Goal: Book appointment/travel/reservation

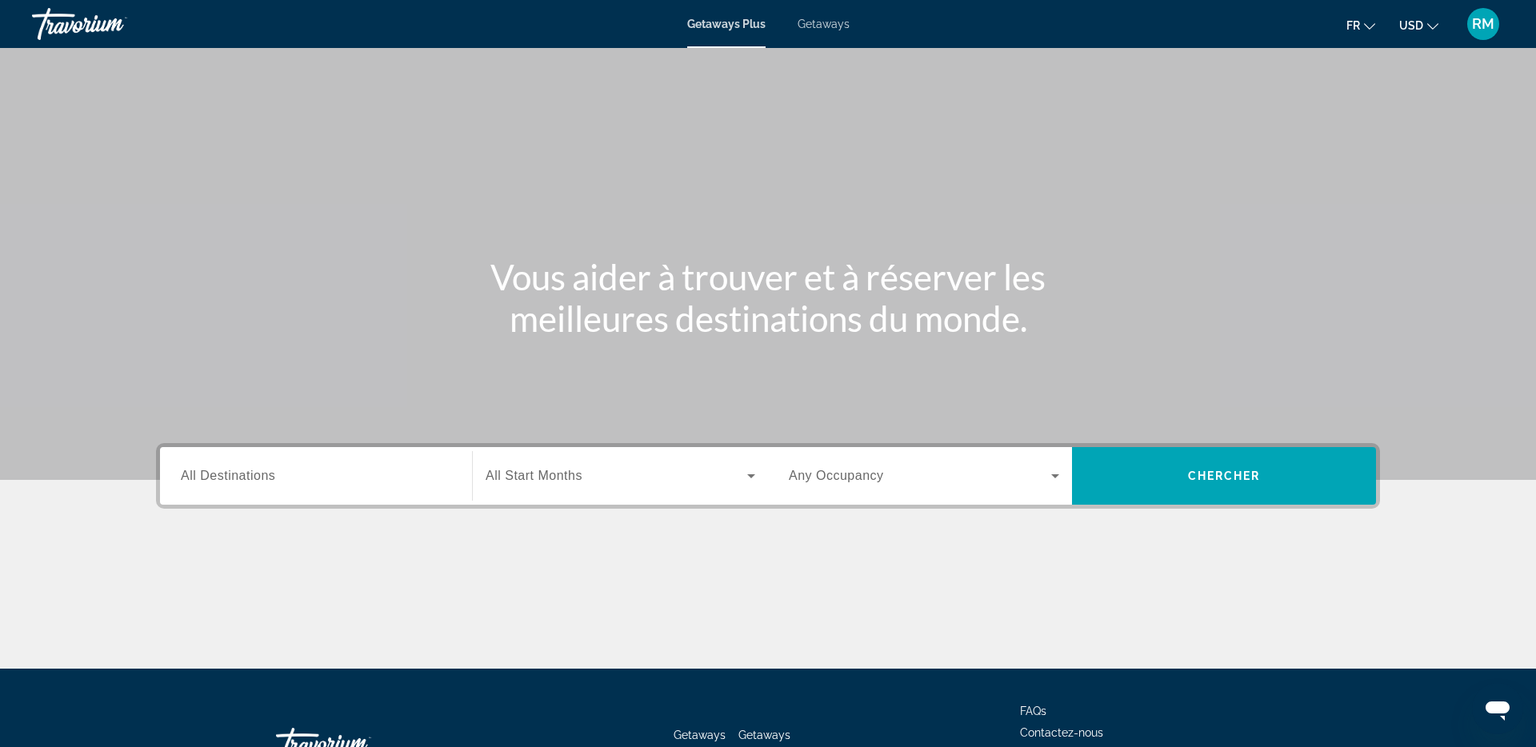
click at [1417, 29] on span "USD" at bounding box center [1411, 25] width 24 height 13
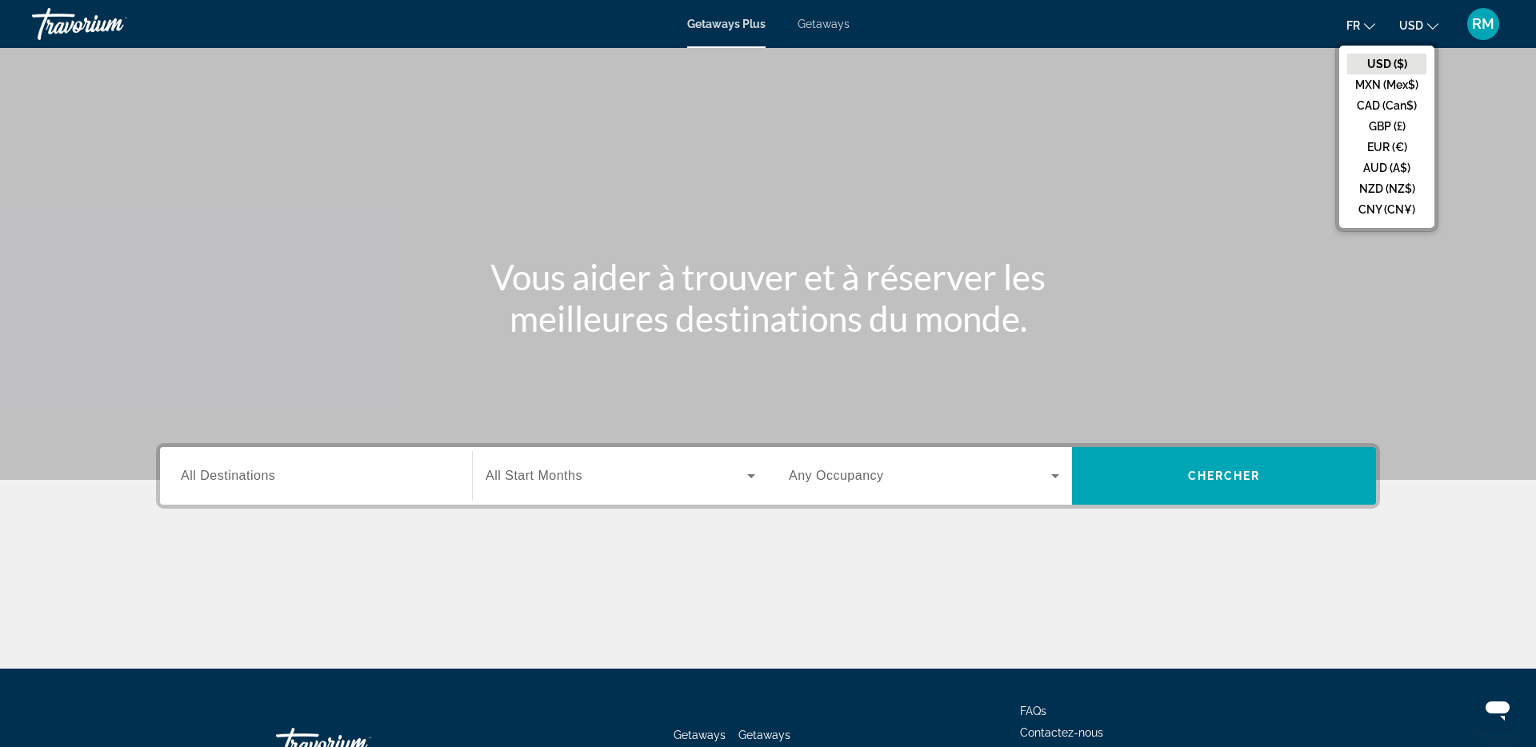
click at [1384, 103] on button "CAD (Can$)" at bounding box center [1386, 105] width 79 height 21
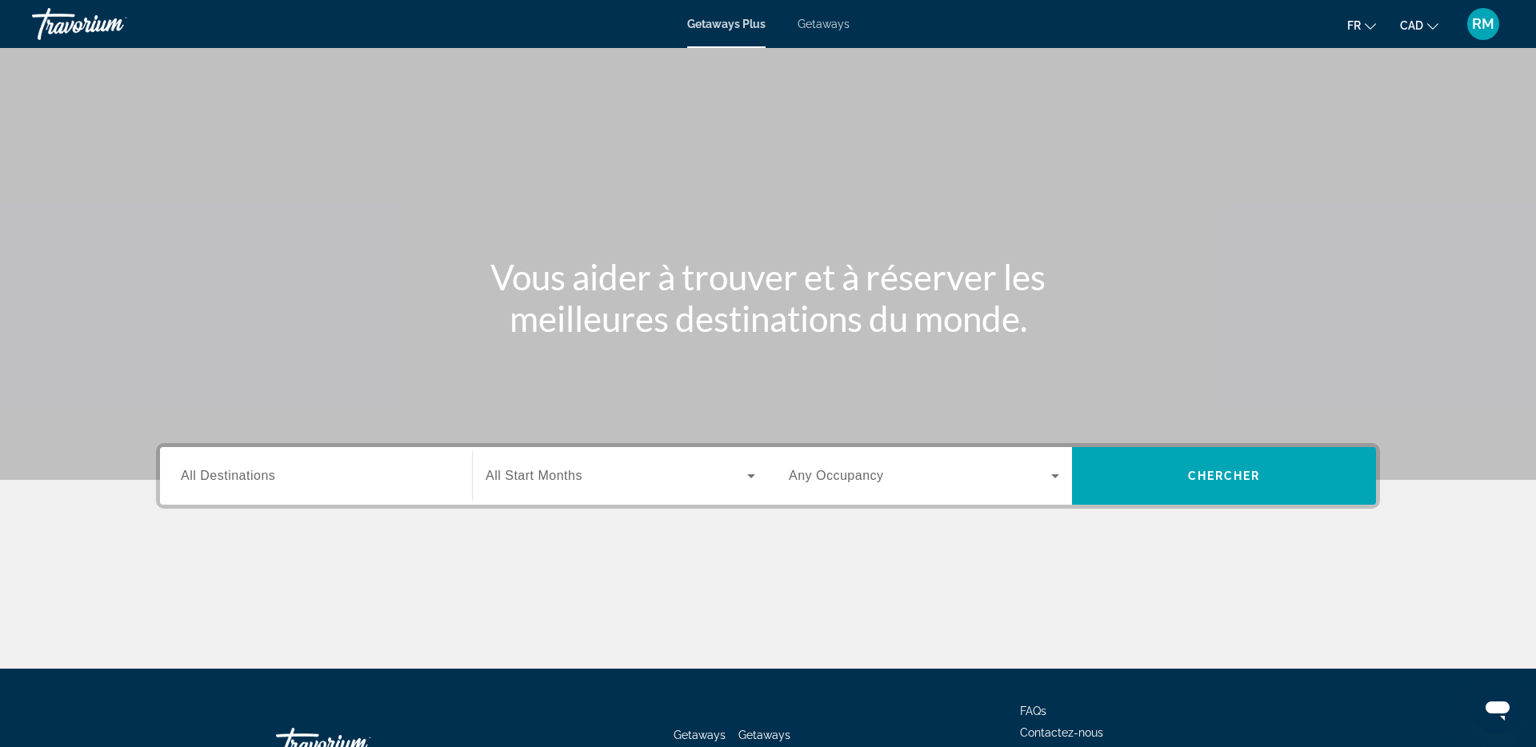
click at [346, 470] on input "Destination All Destinations" at bounding box center [316, 476] width 270 height 19
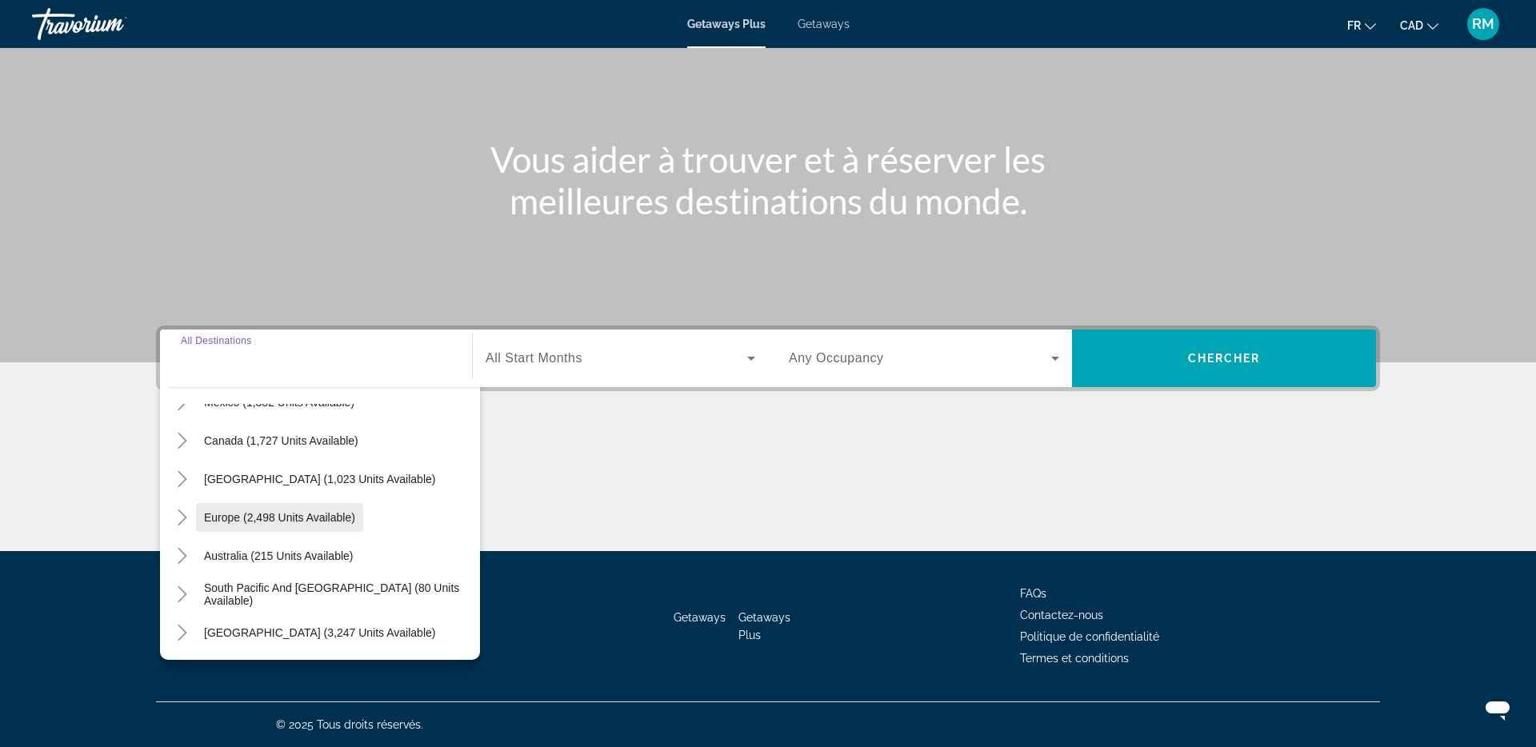
scroll to position [110, 0]
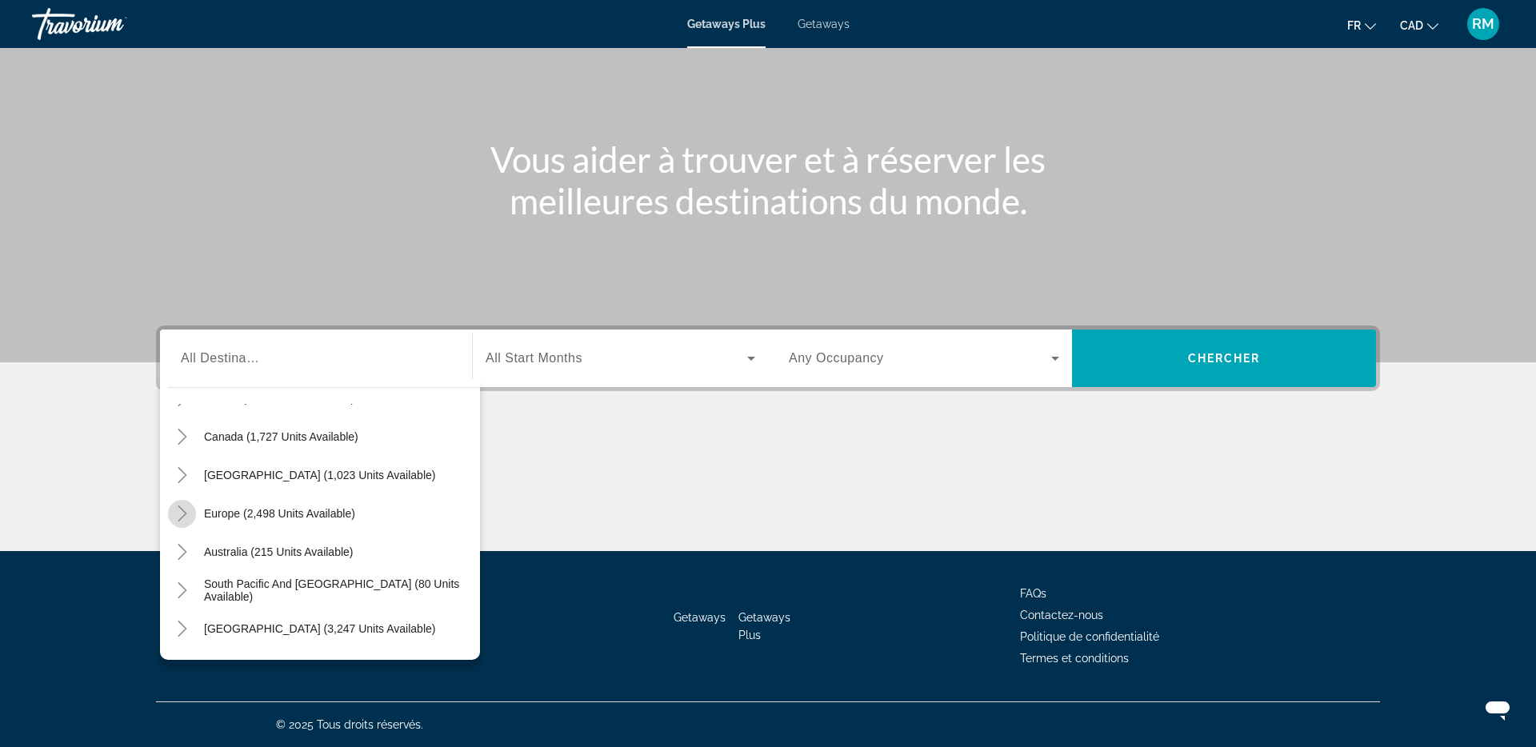
click at [186, 513] on icon "Toggle Europe (2,498 units available)" at bounding box center [182, 513] width 9 height 16
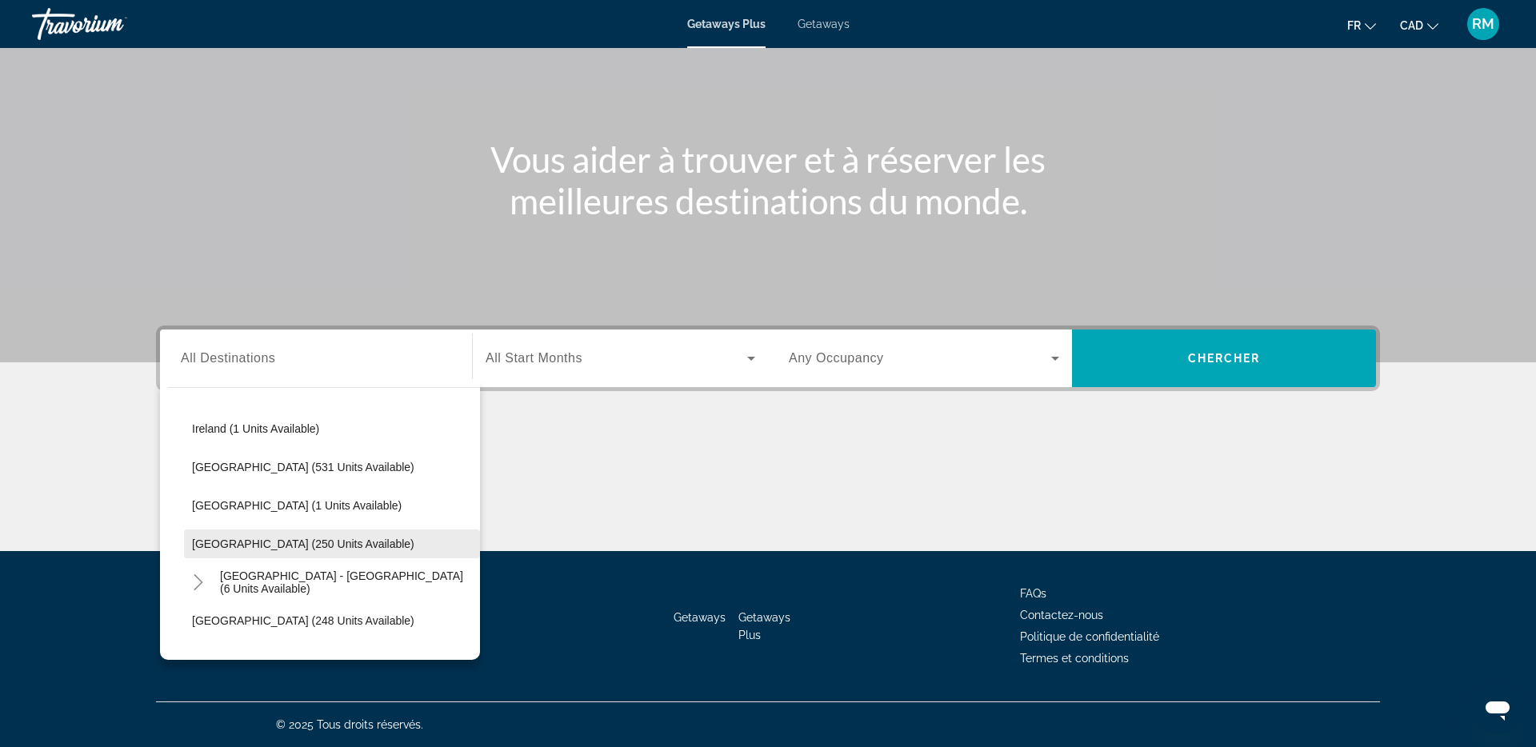
scroll to position [603, 0]
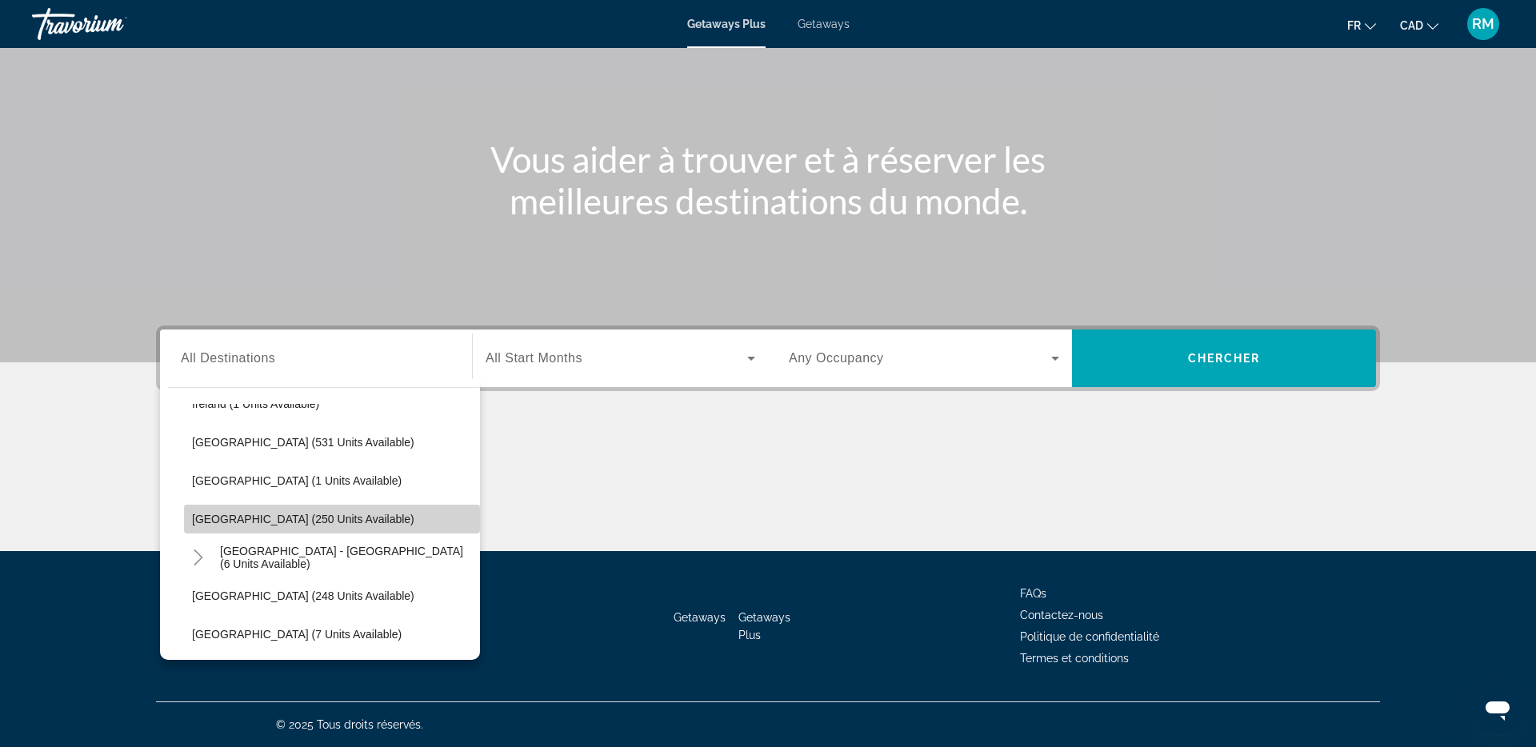
click at [262, 518] on span "[GEOGRAPHIC_DATA] (250 units available)" at bounding box center [303, 519] width 222 height 13
type input "**********"
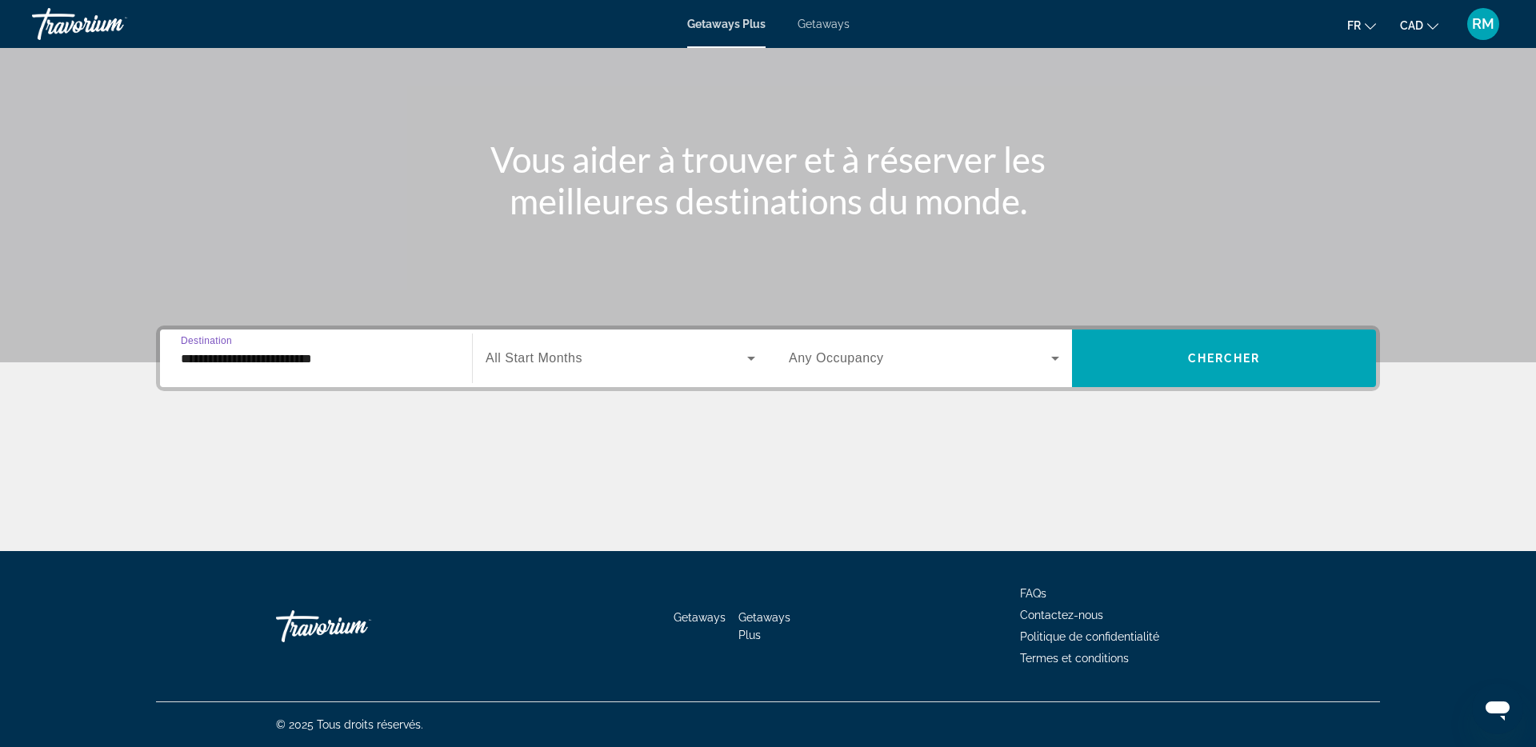
click at [602, 366] on span "Search widget" at bounding box center [617, 358] width 262 height 19
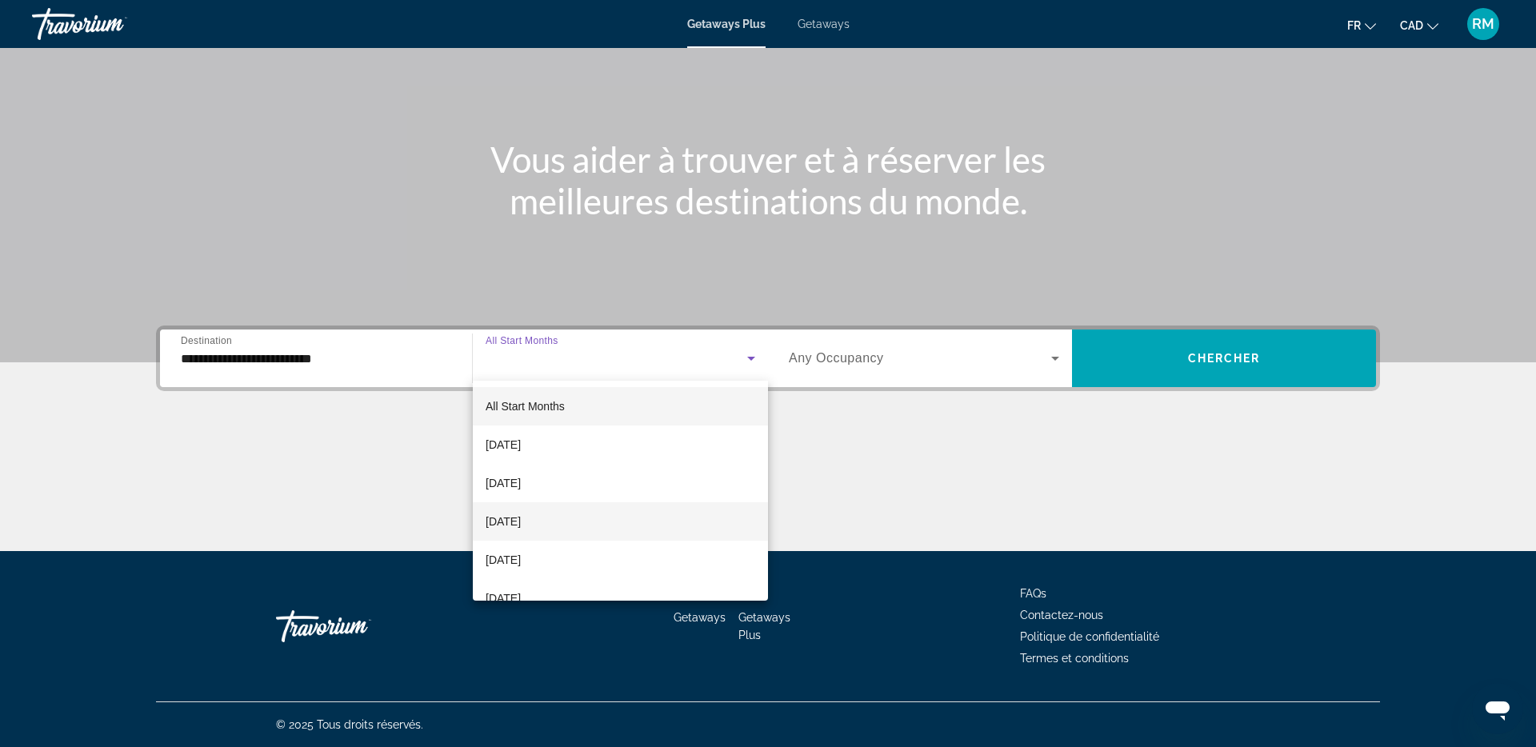
drag, startPoint x: 565, startPoint y: 525, endPoint x: 574, endPoint y: 524, distance: 8.8
click at [565, 525] on mat-option "[DATE]" at bounding box center [620, 521] width 295 height 38
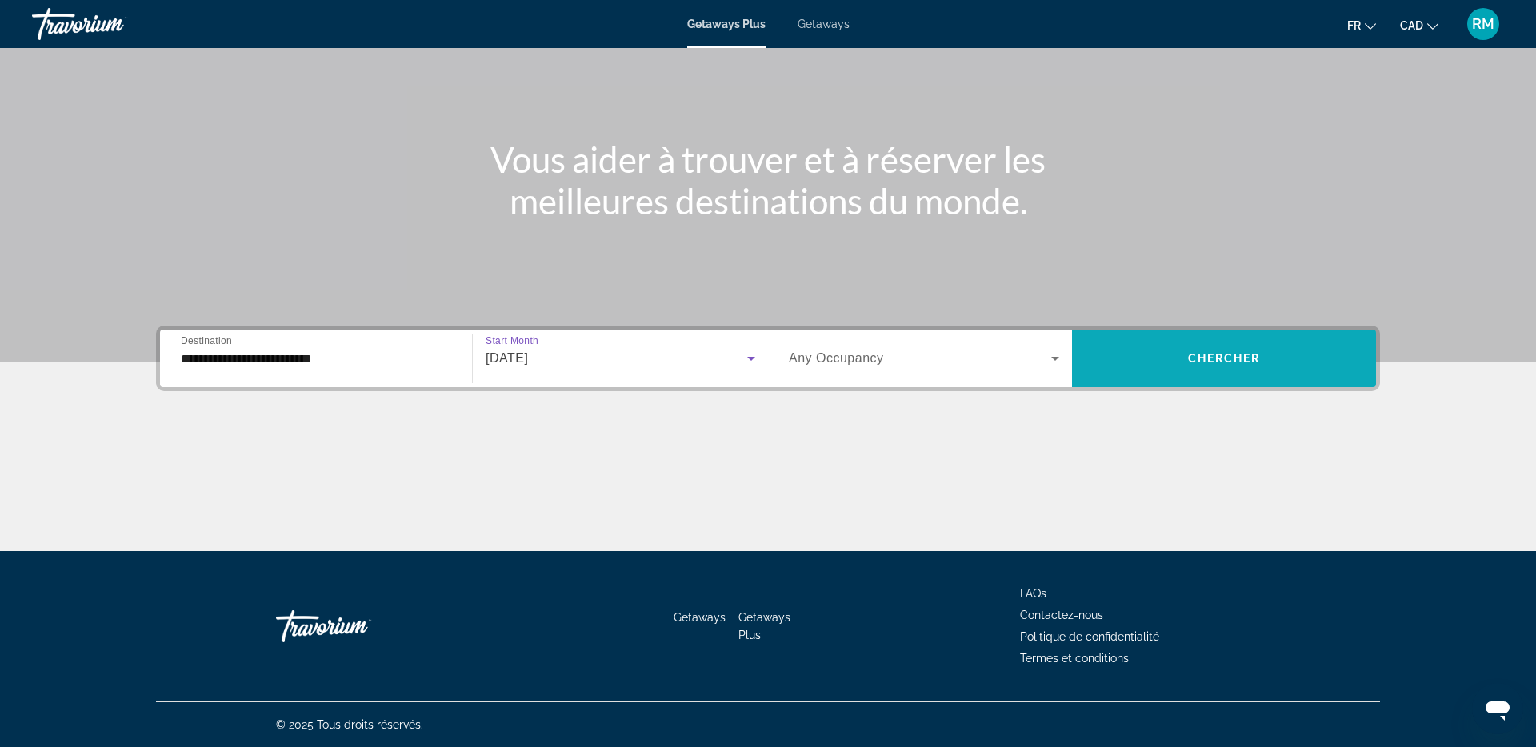
click at [1206, 360] on span "Chercher" at bounding box center [1224, 358] width 73 height 13
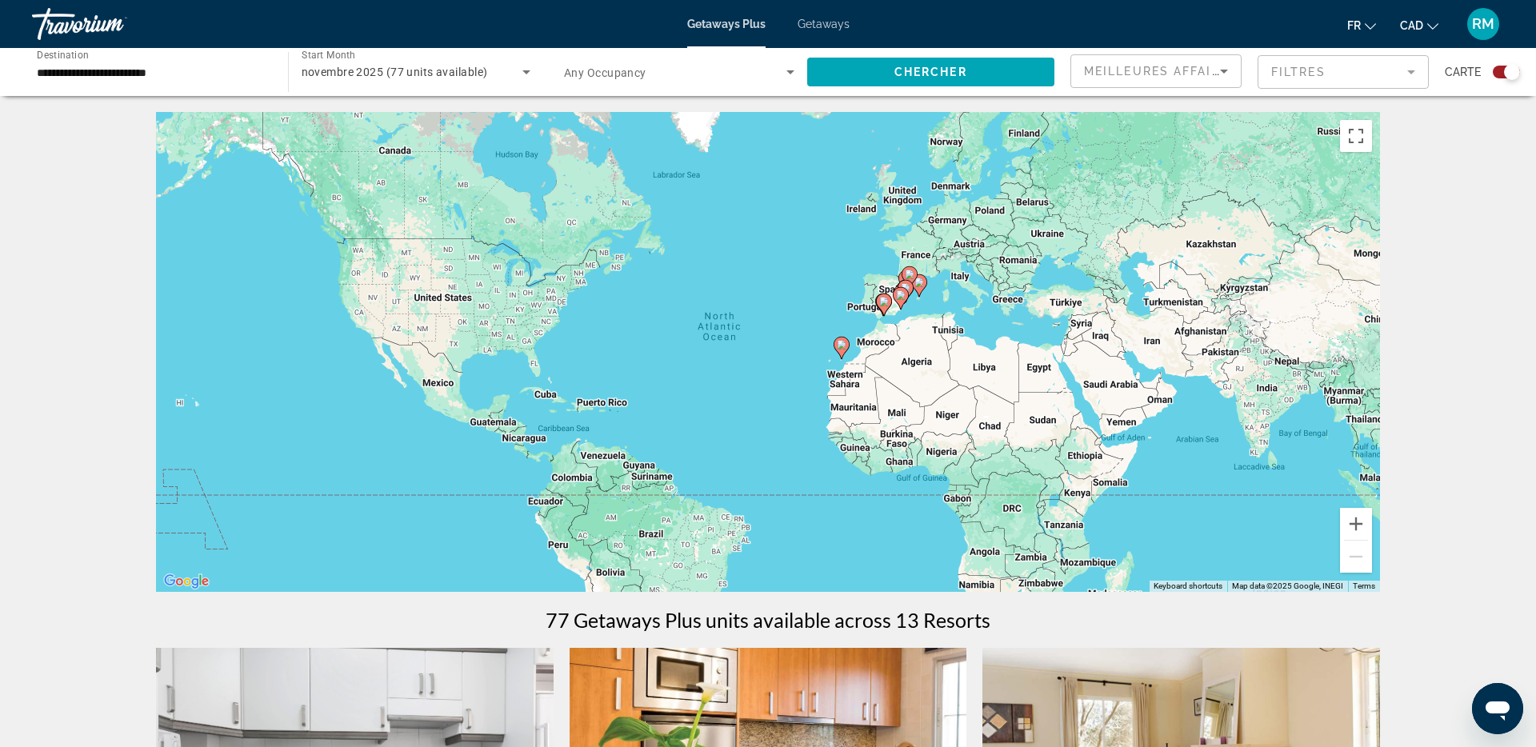
click at [887, 302] on image "Main content" at bounding box center [884, 302] width 10 height 10
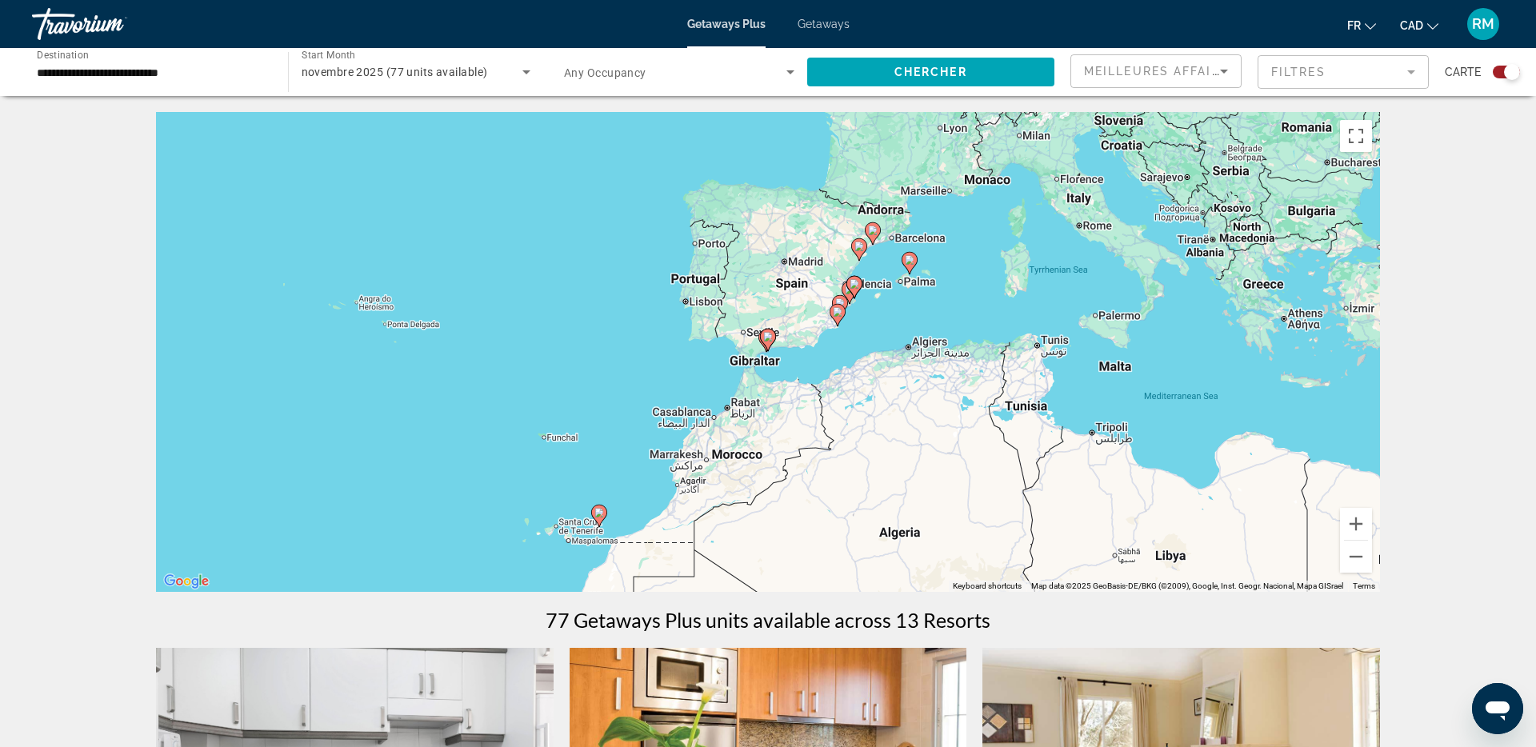
click at [839, 315] on image "Main content" at bounding box center [838, 312] width 10 height 10
type input "**********"
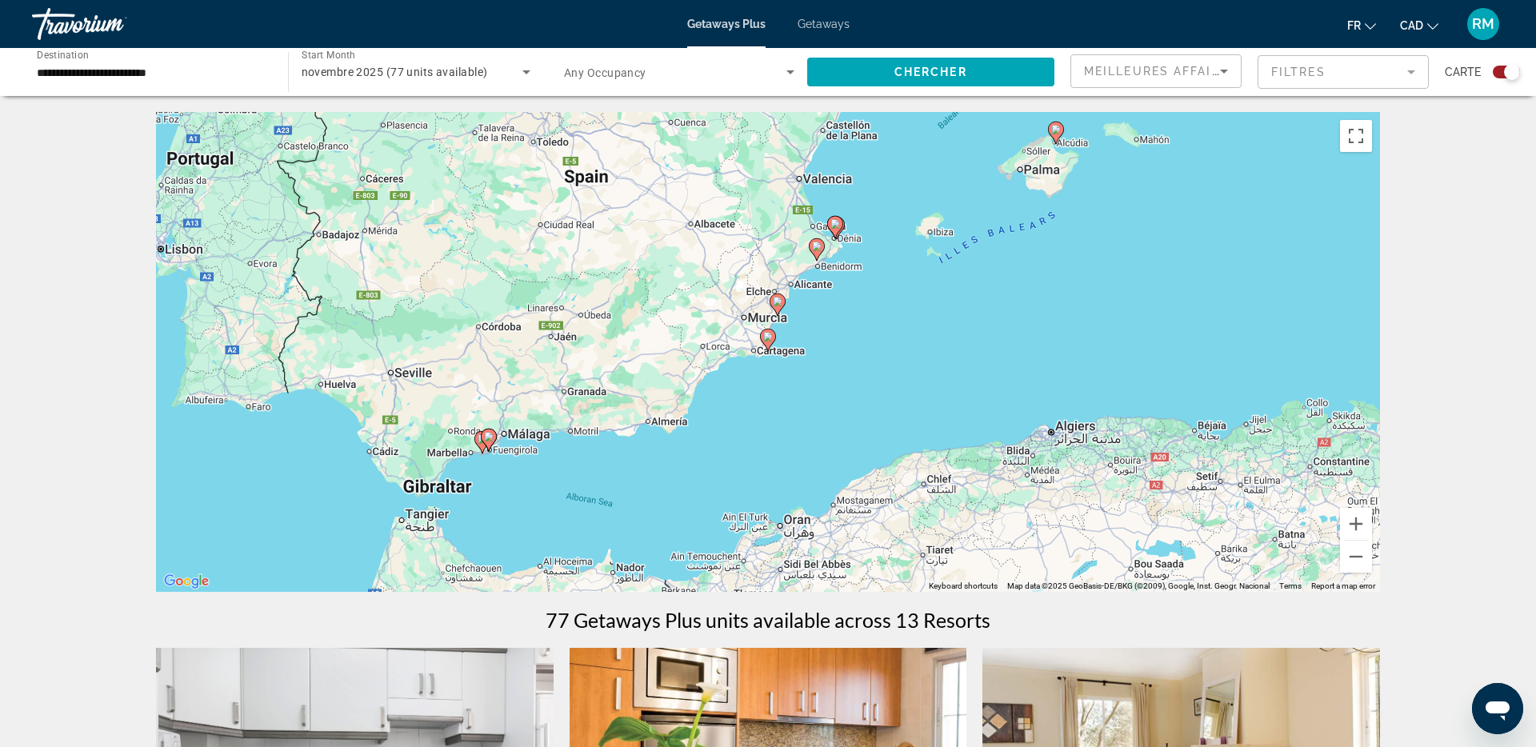
click at [767, 340] on image "Main content" at bounding box center [768, 337] width 10 height 10
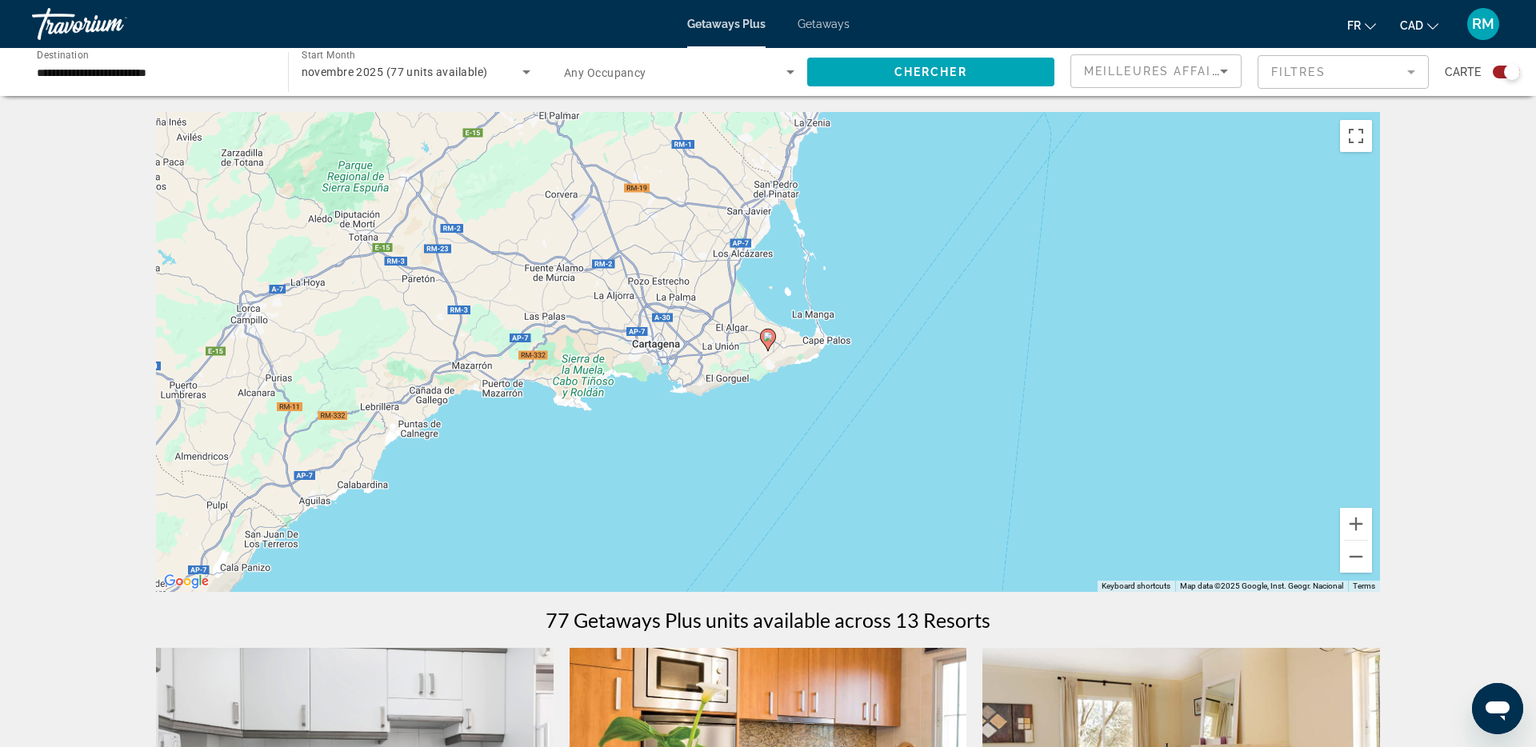
click at [768, 337] on image "Main content" at bounding box center [768, 337] width 10 height 10
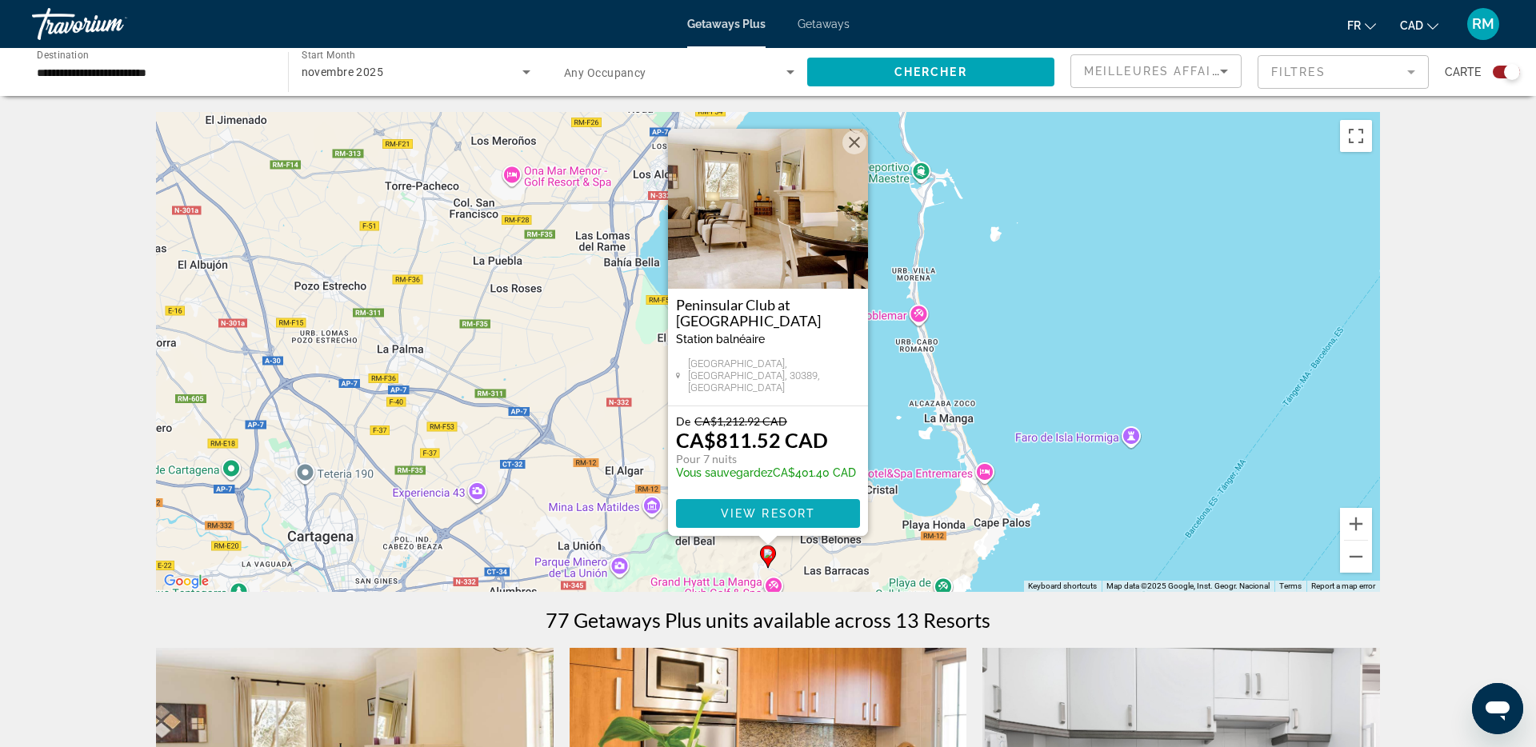
click at [805, 516] on span "View Resort" at bounding box center [768, 513] width 94 height 13
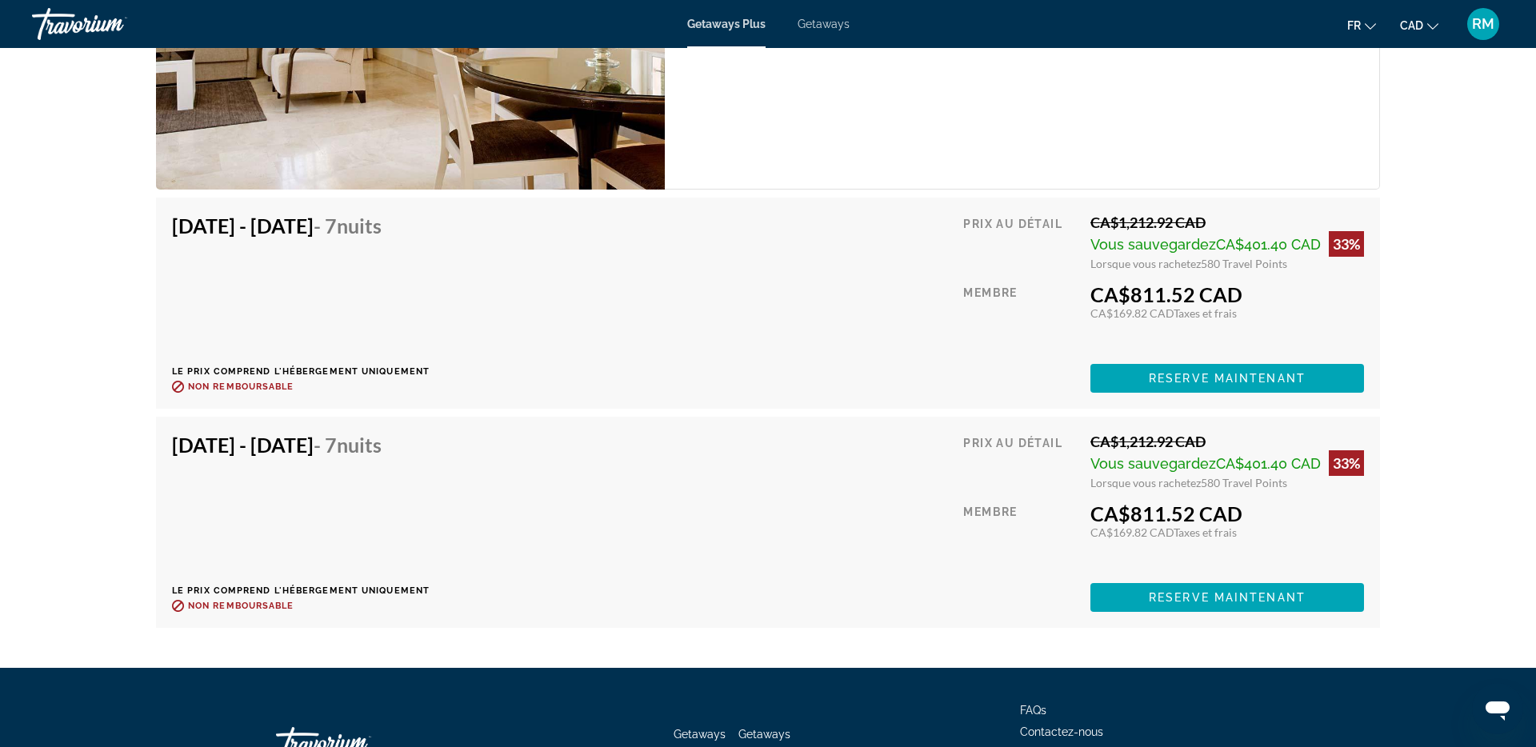
scroll to position [2726, 0]
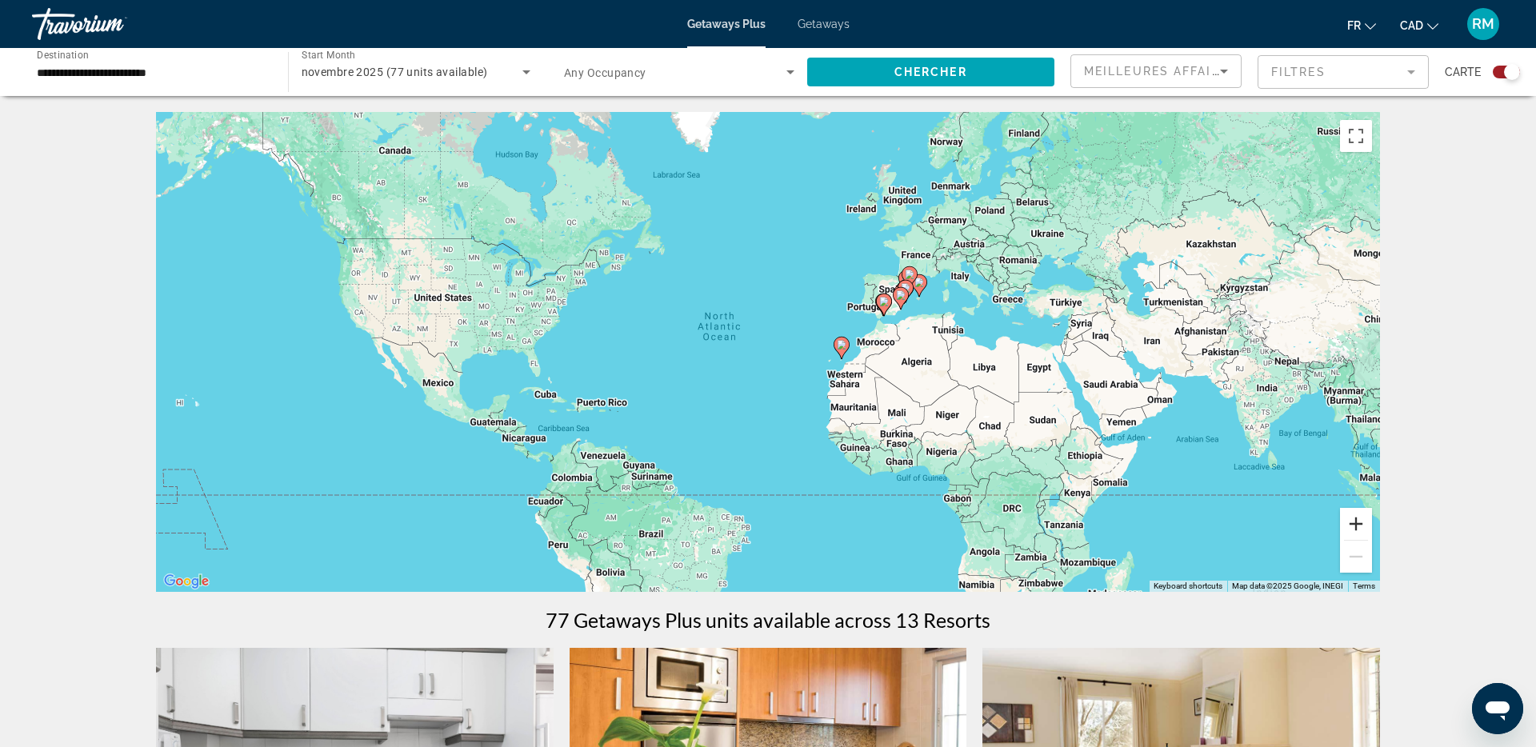
click at [1361, 523] on button "Zoom in" at bounding box center [1356, 524] width 32 height 32
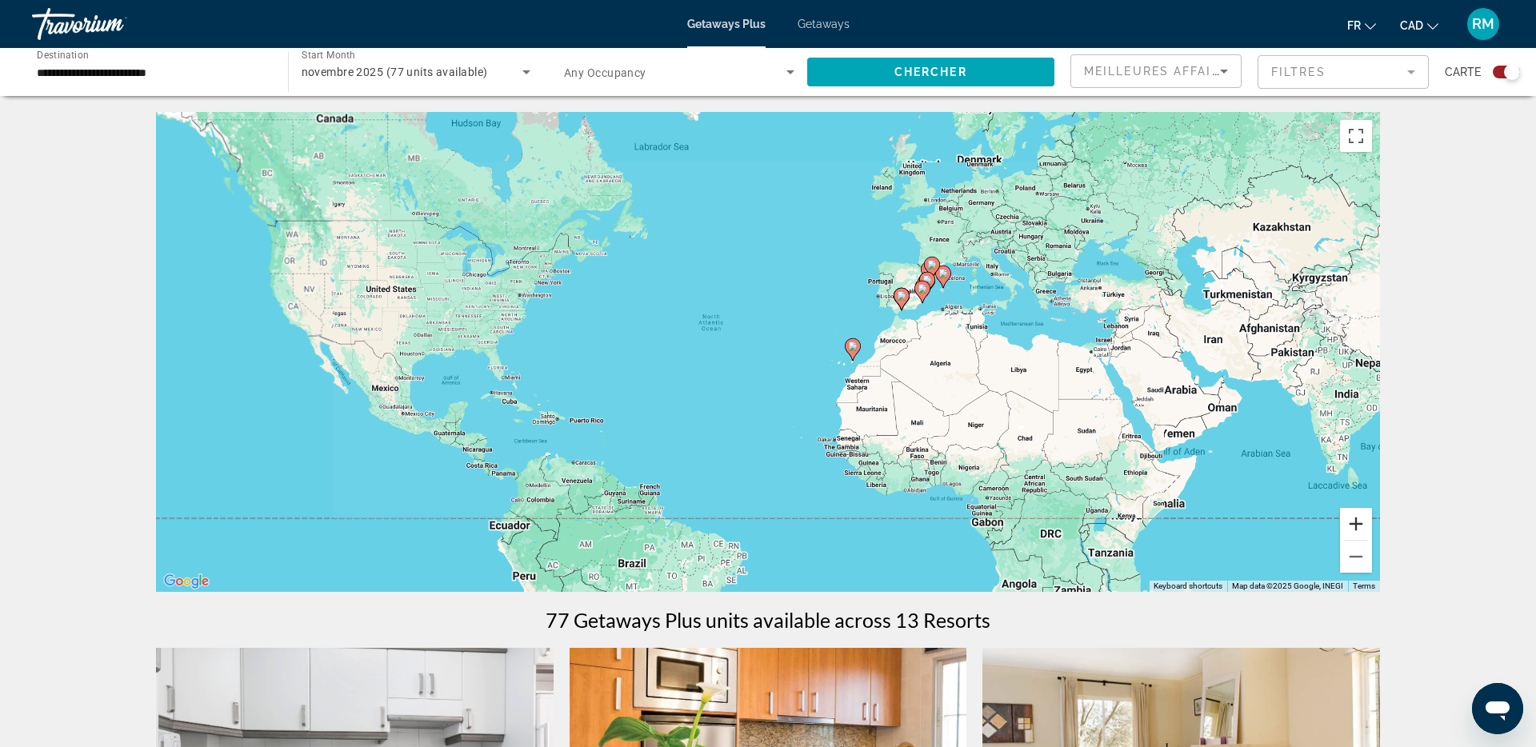
click at [1361, 523] on button "Zoom in" at bounding box center [1356, 524] width 32 height 32
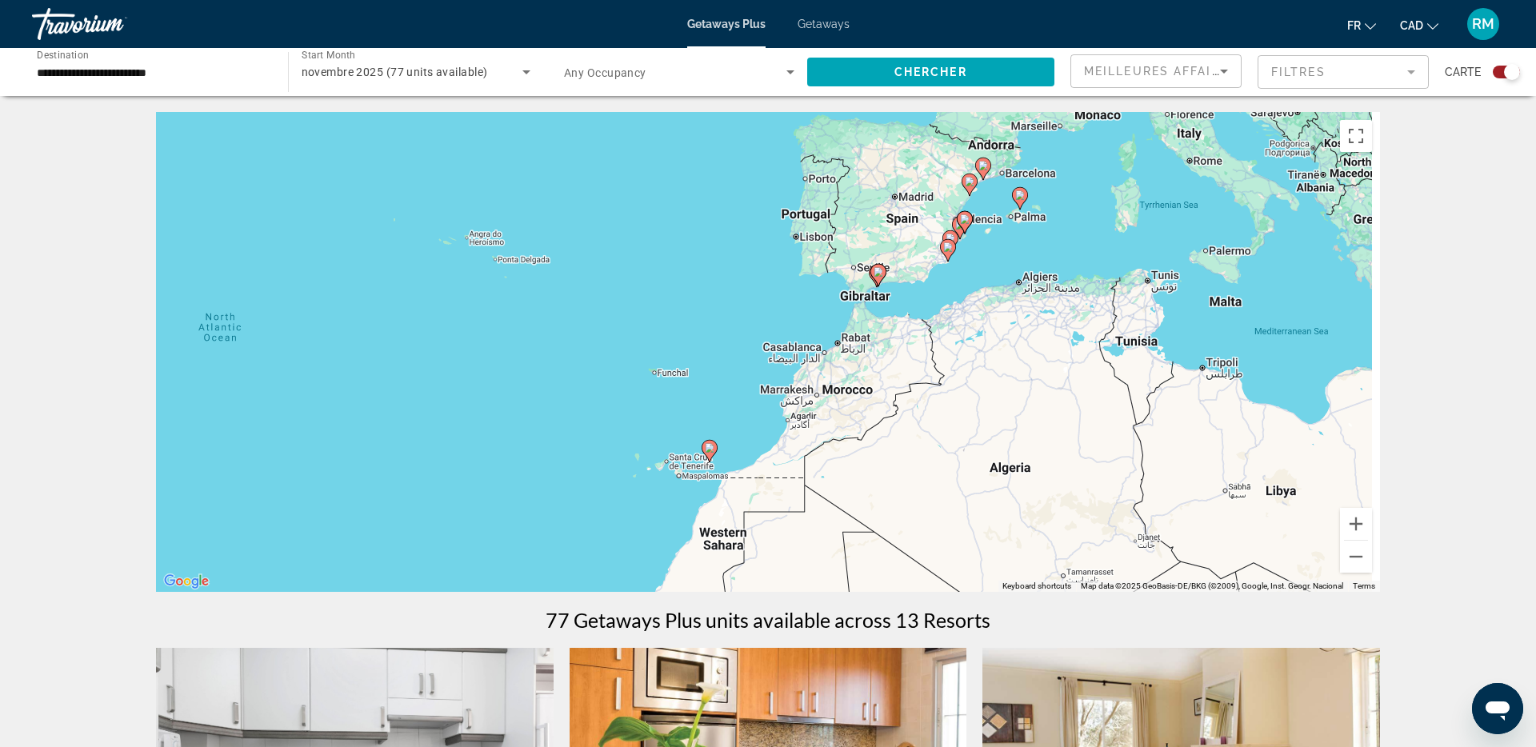
drag, startPoint x: 1229, startPoint y: 271, endPoint x: 774, endPoint y: 351, distance: 462.1
click at [772, 351] on div "To activate drag with keyboard, press Alt + Enter. Once in keyboard drag state,…" at bounding box center [768, 352] width 1224 height 480
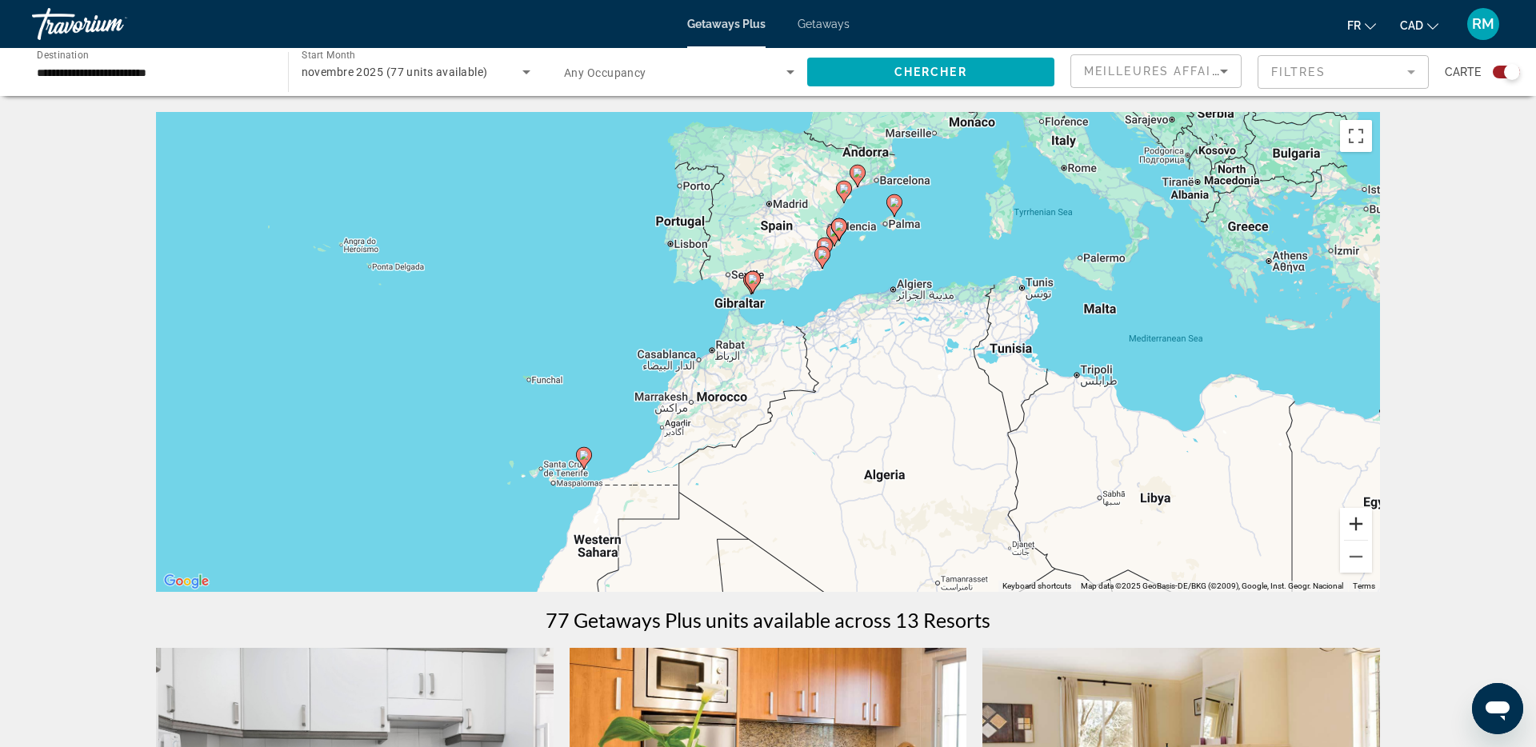
click at [1353, 519] on button "Zoom in" at bounding box center [1356, 524] width 32 height 32
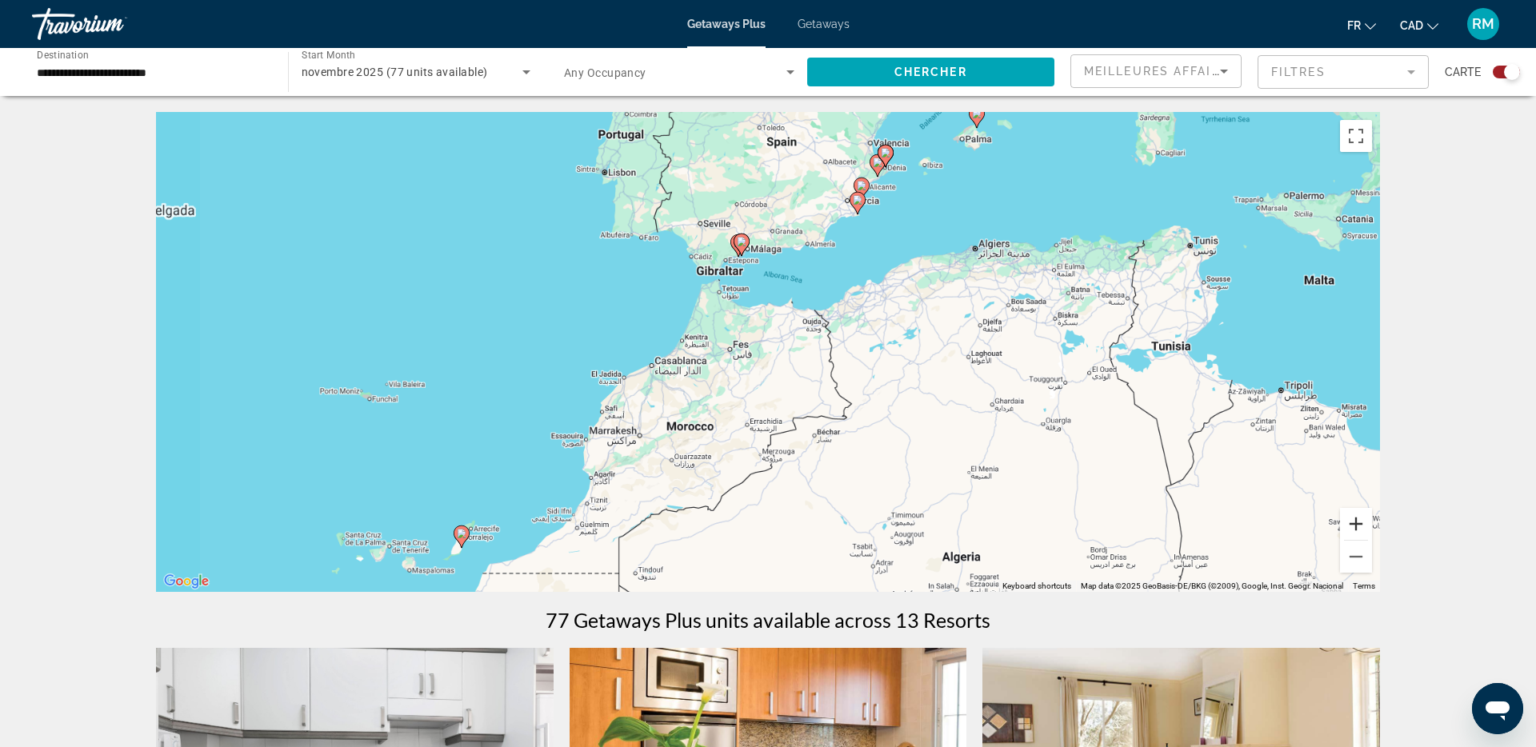
click at [1353, 519] on button "Zoom in" at bounding box center [1356, 524] width 32 height 32
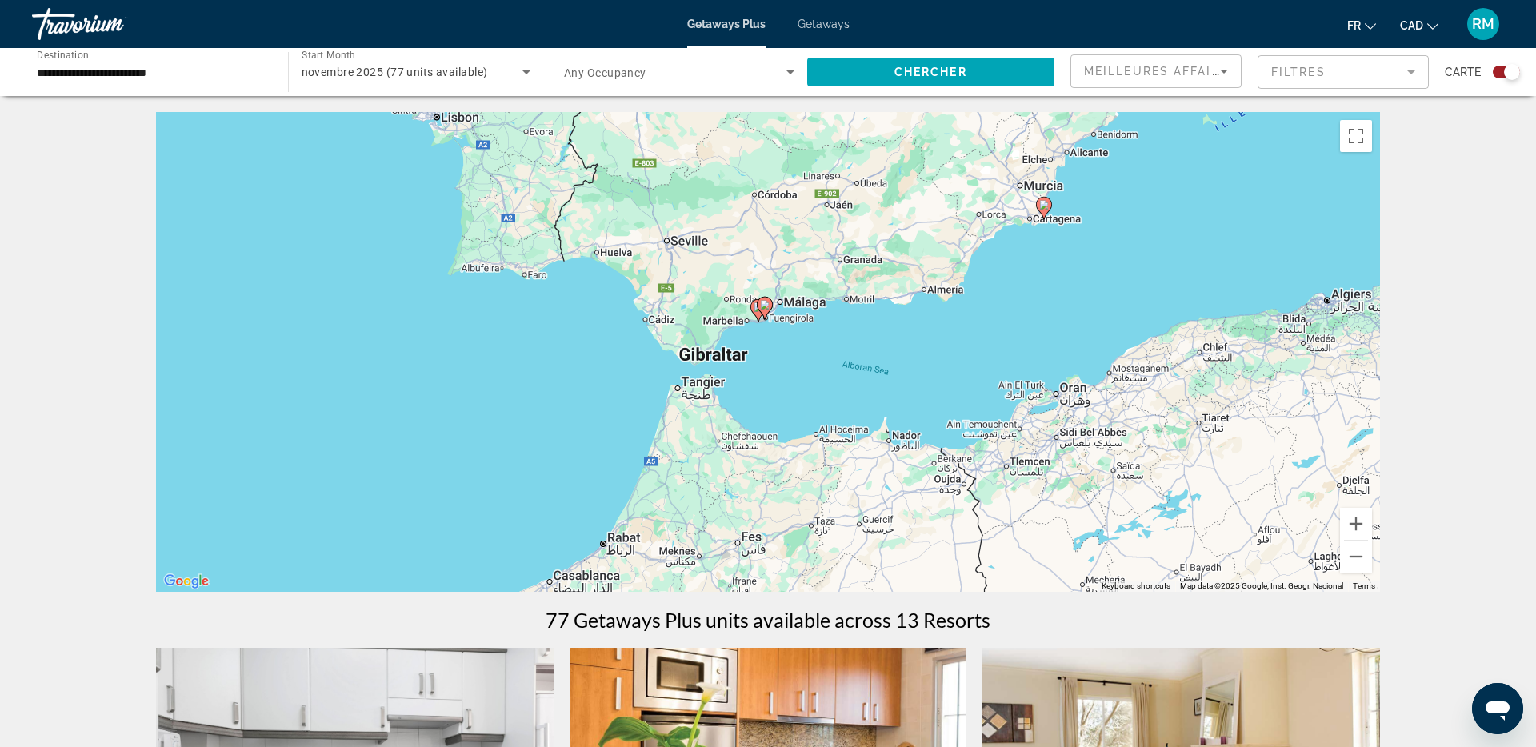
drag, startPoint x: 803, startPoint y: 276, endPoint x: 945, endPoint y: 454, distance: 227.7
click at [868, 472] on div "To activate drag with keyboard, press Alt + Enter. Once in keyboard drag state,…" at bounding box center [768, 352] width 1224 height 480
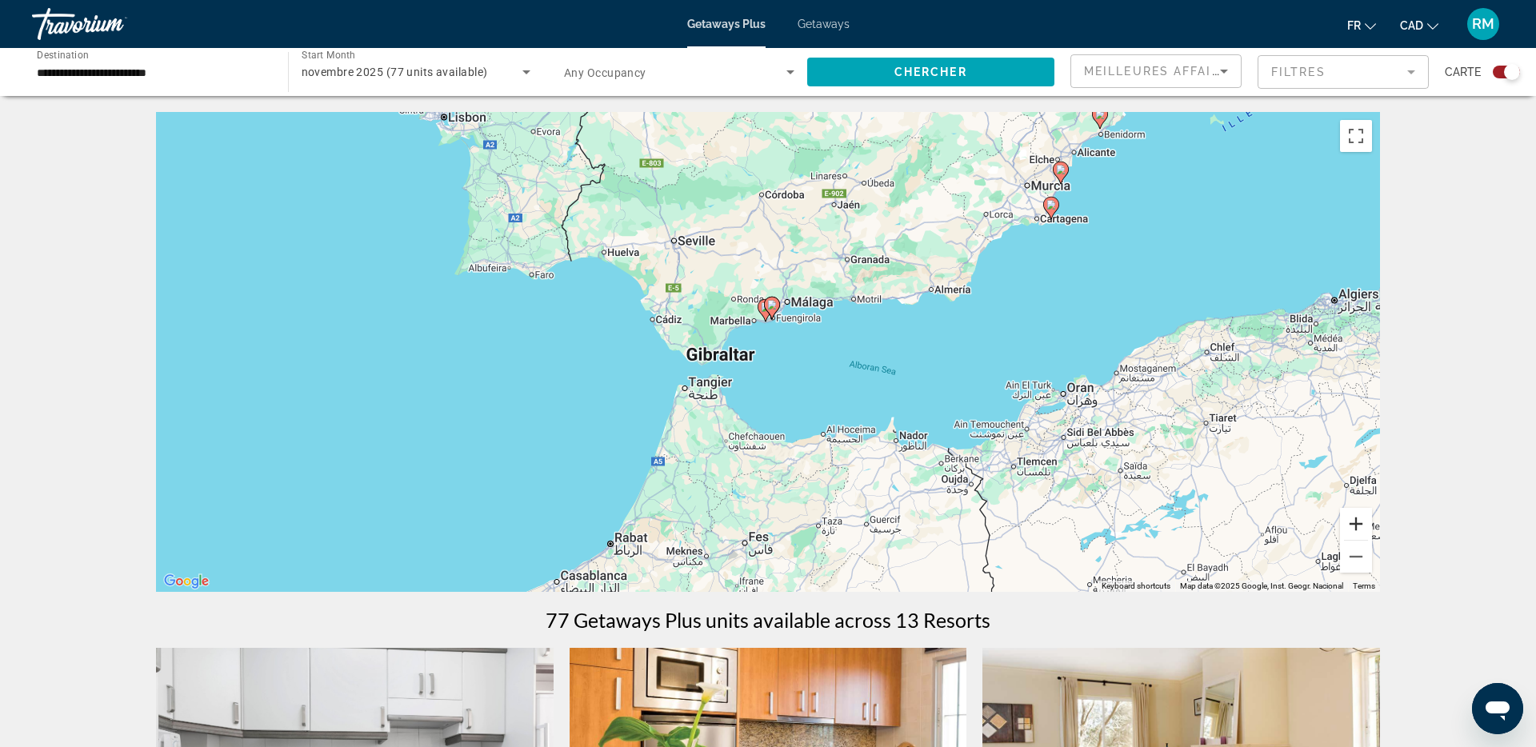
click at [1352, 521] on button "Zoom in" at bounding box center [1356, 524] width 32 height 32
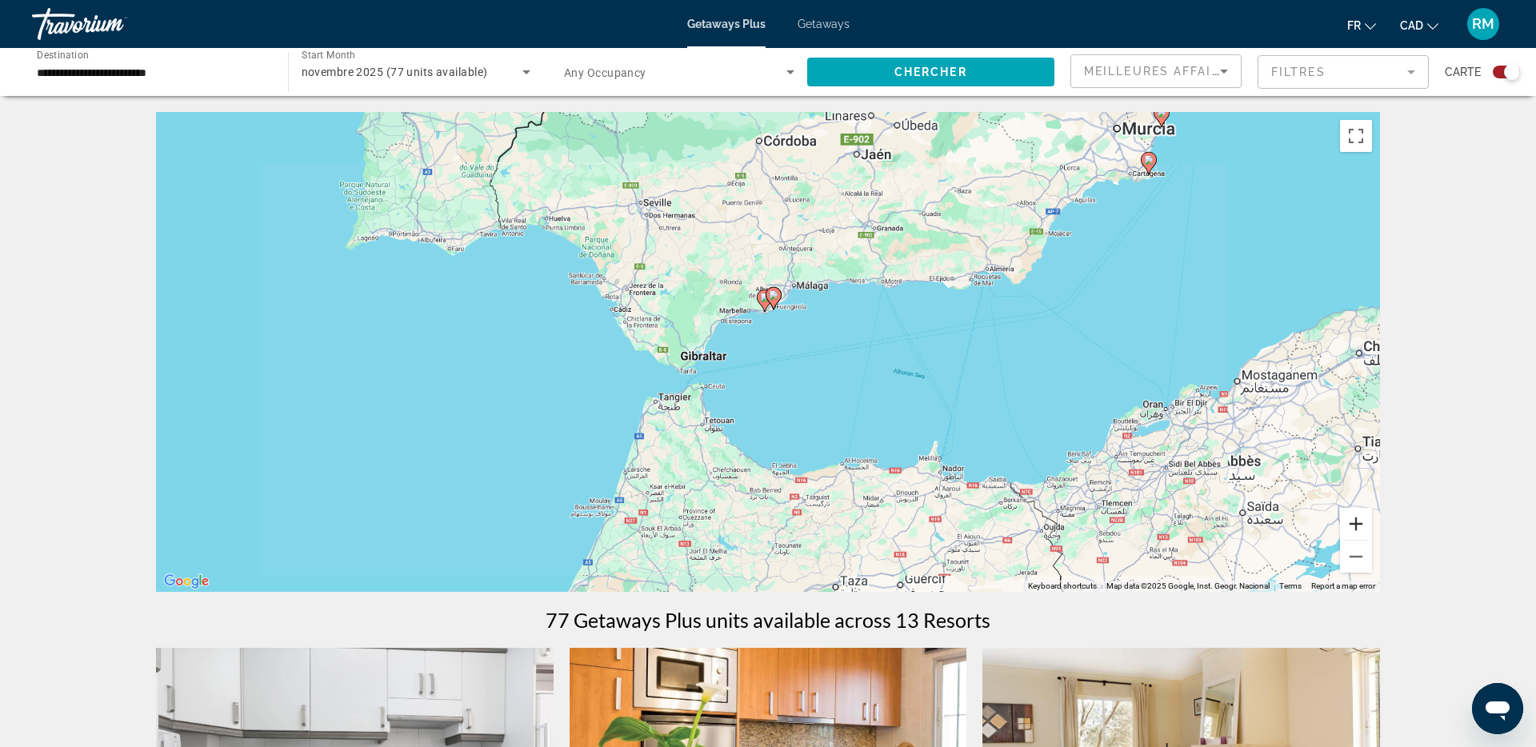
click at [1352, 521] on button "Zoom in" at bounding box center [1356, 524] width 32 height 32
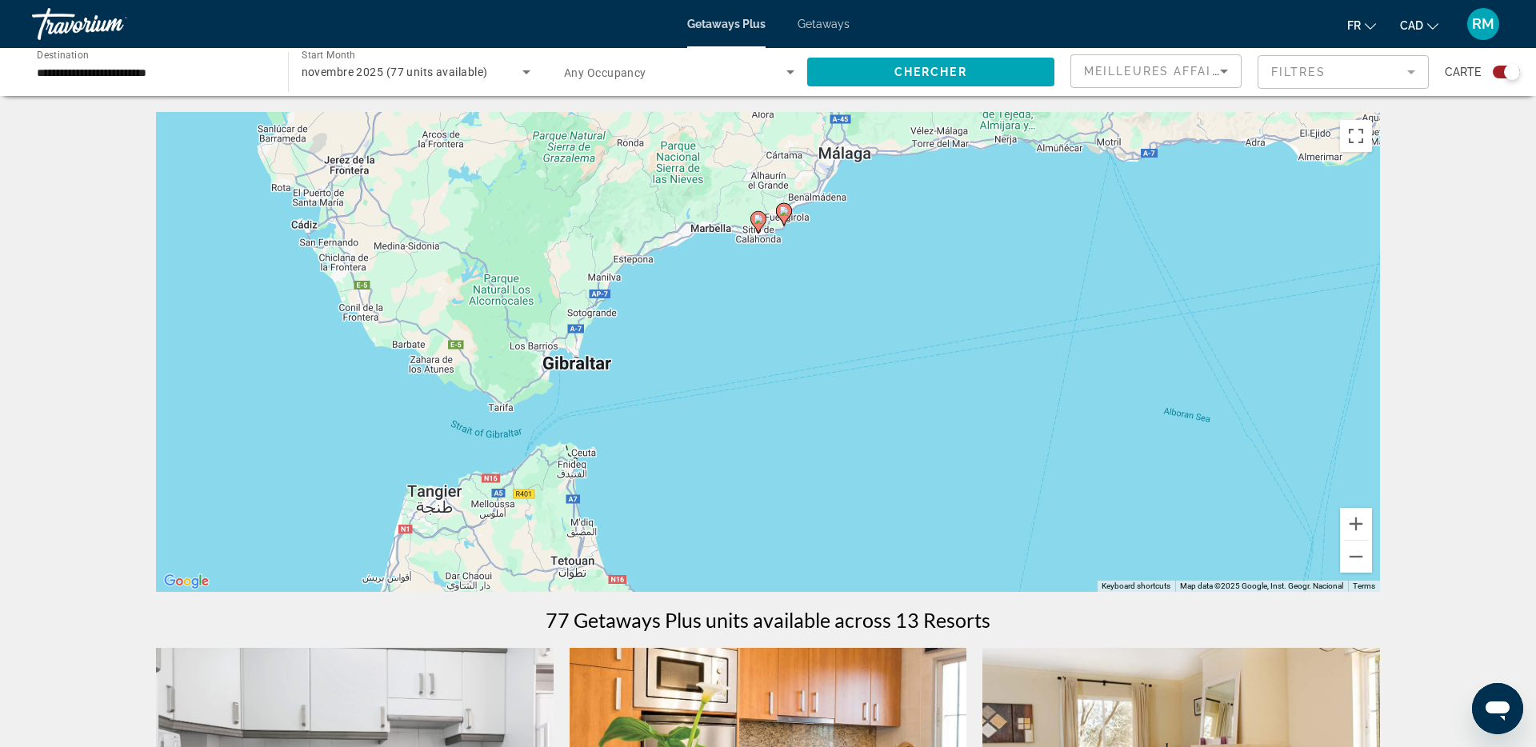
click at [781, 212] on image "Main content" at bounding box center [784, 211] width 10 height 10
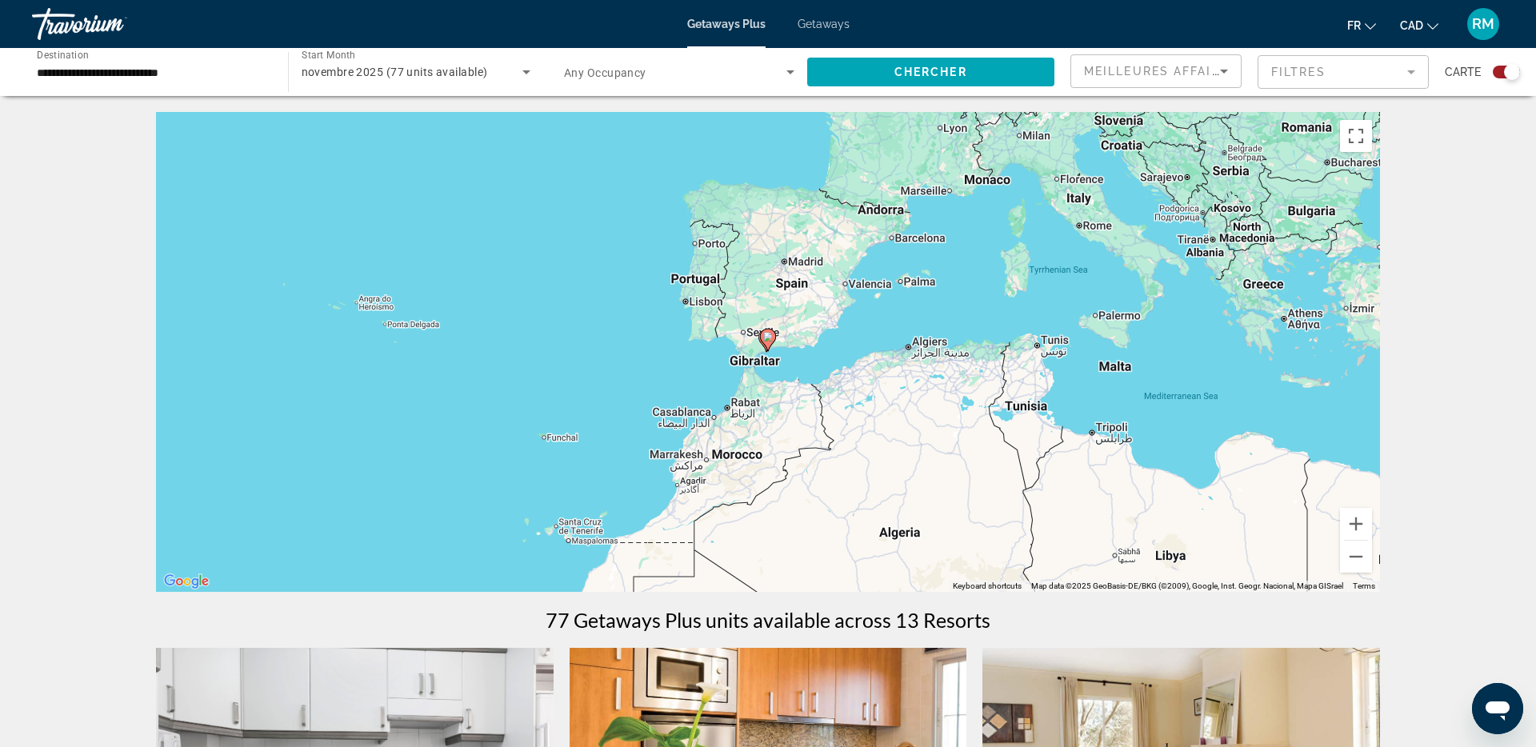
click at [772, 339] on image "Main content" at bounding box center [768, 337] width 10 height 10
type input "**********"
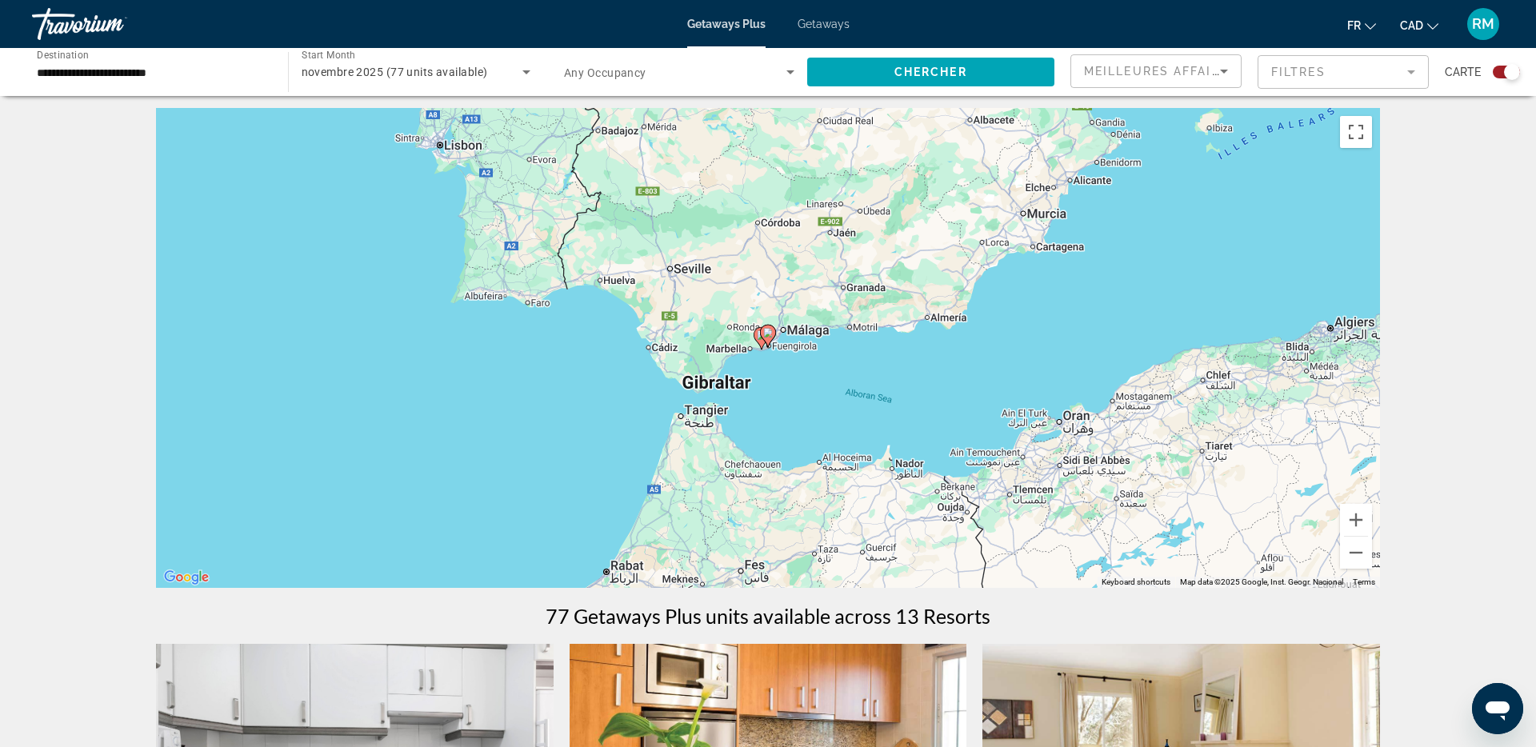
click at [769, 333] on image "Main content" at bounding box center [768, 333] width 10 height 10
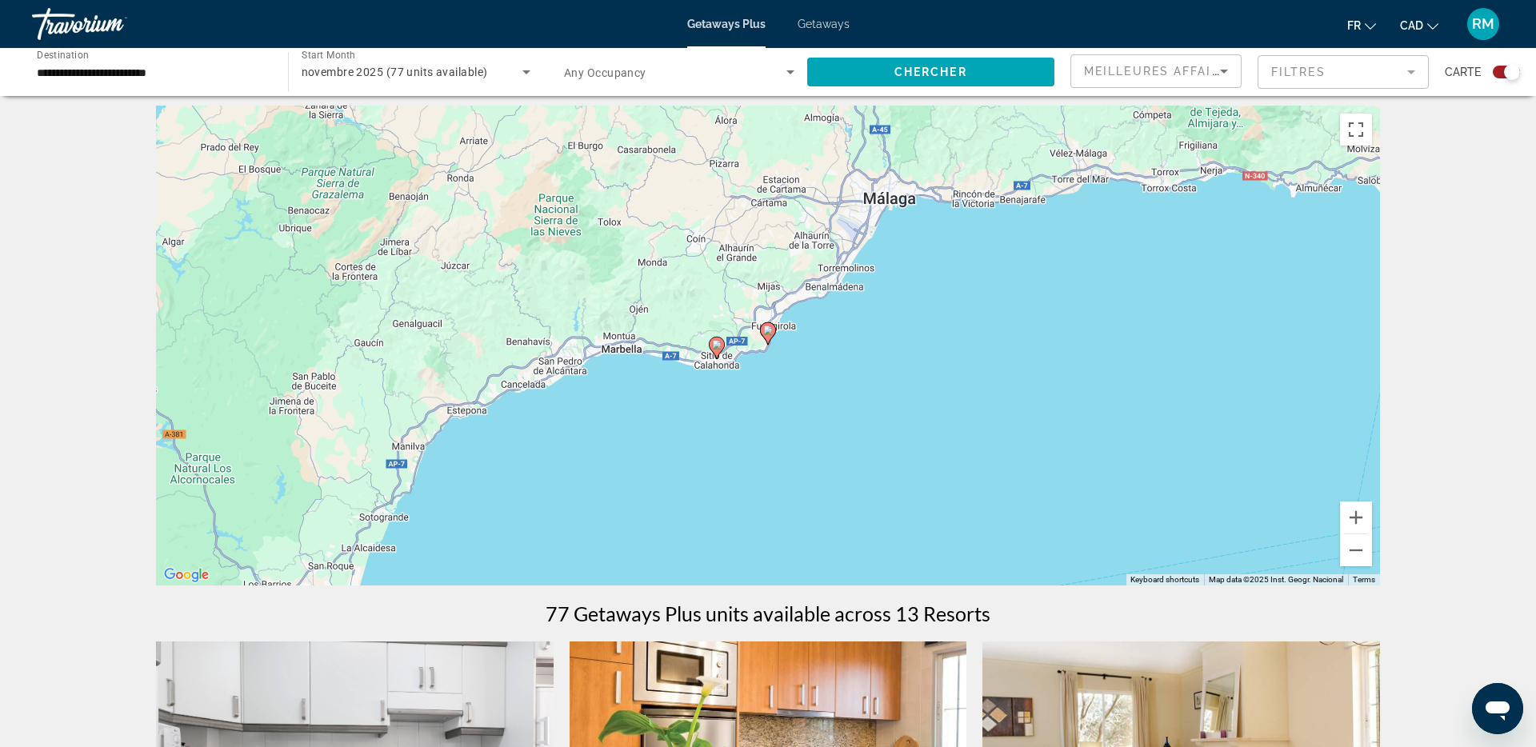
scroll to position [8, 0]
click at [767, 330] on image "Main content" at bounding box center [768, 329] width 10 height 10
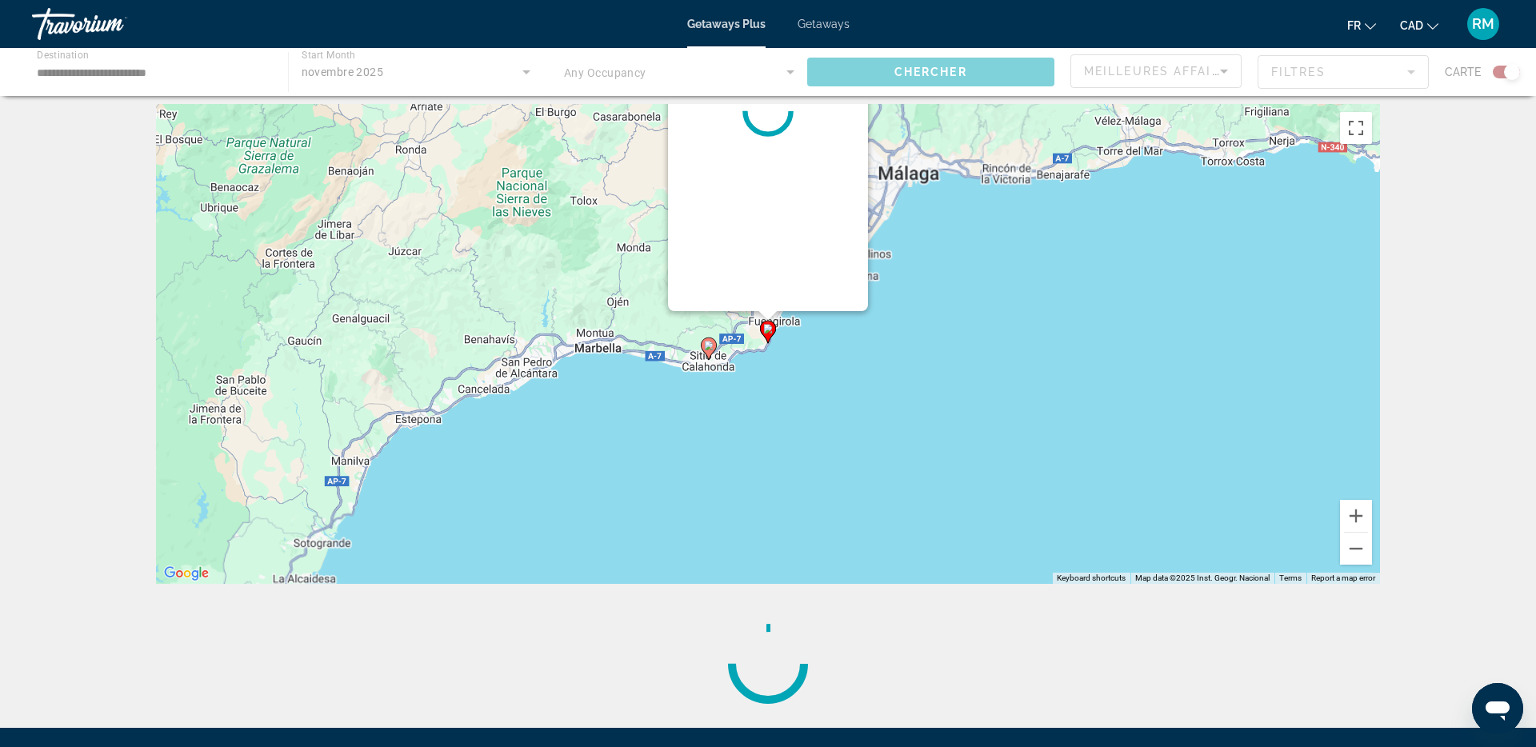
scroll to position [0, 0]
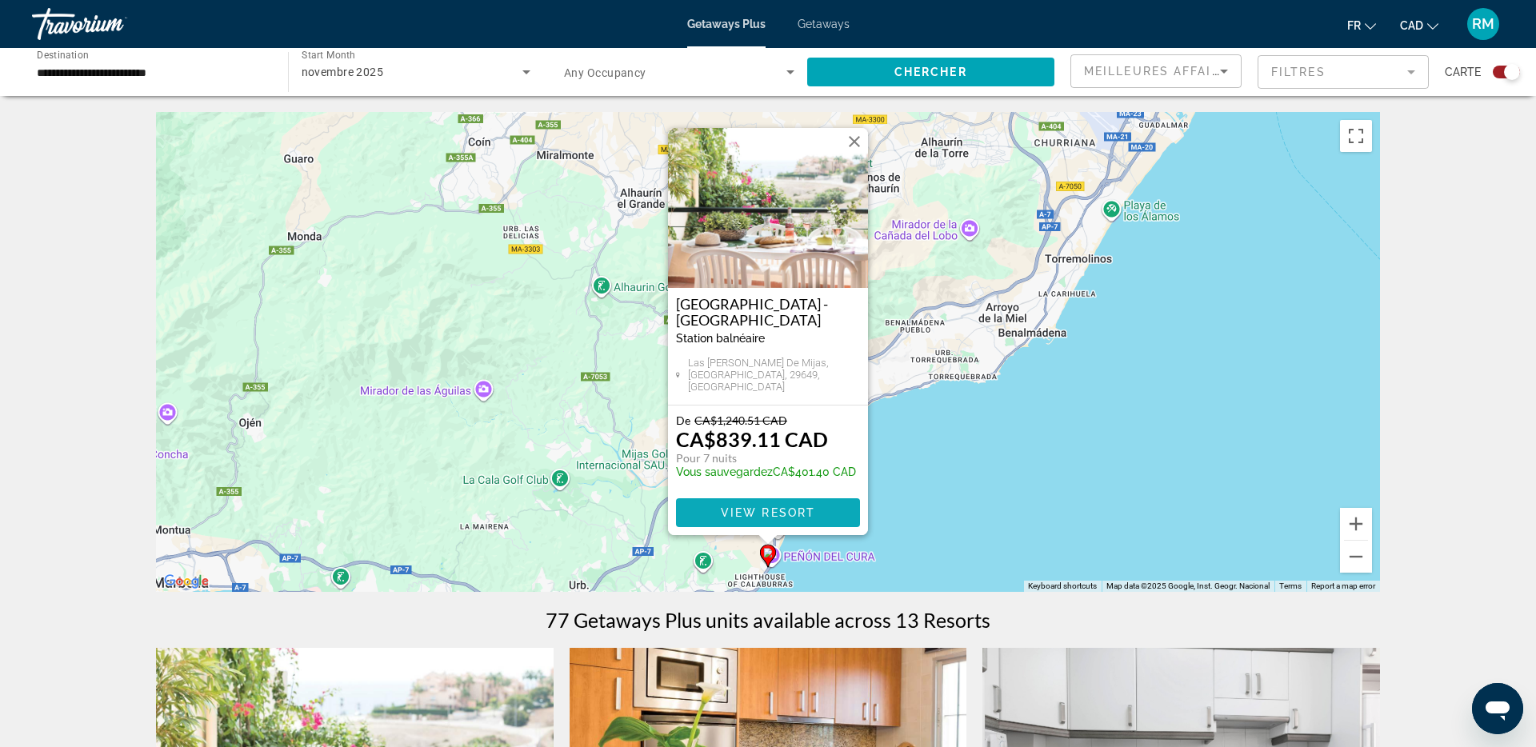
click at [781, 512] on span "View Resort" at bounding box center [768, 512] width 94 height 13
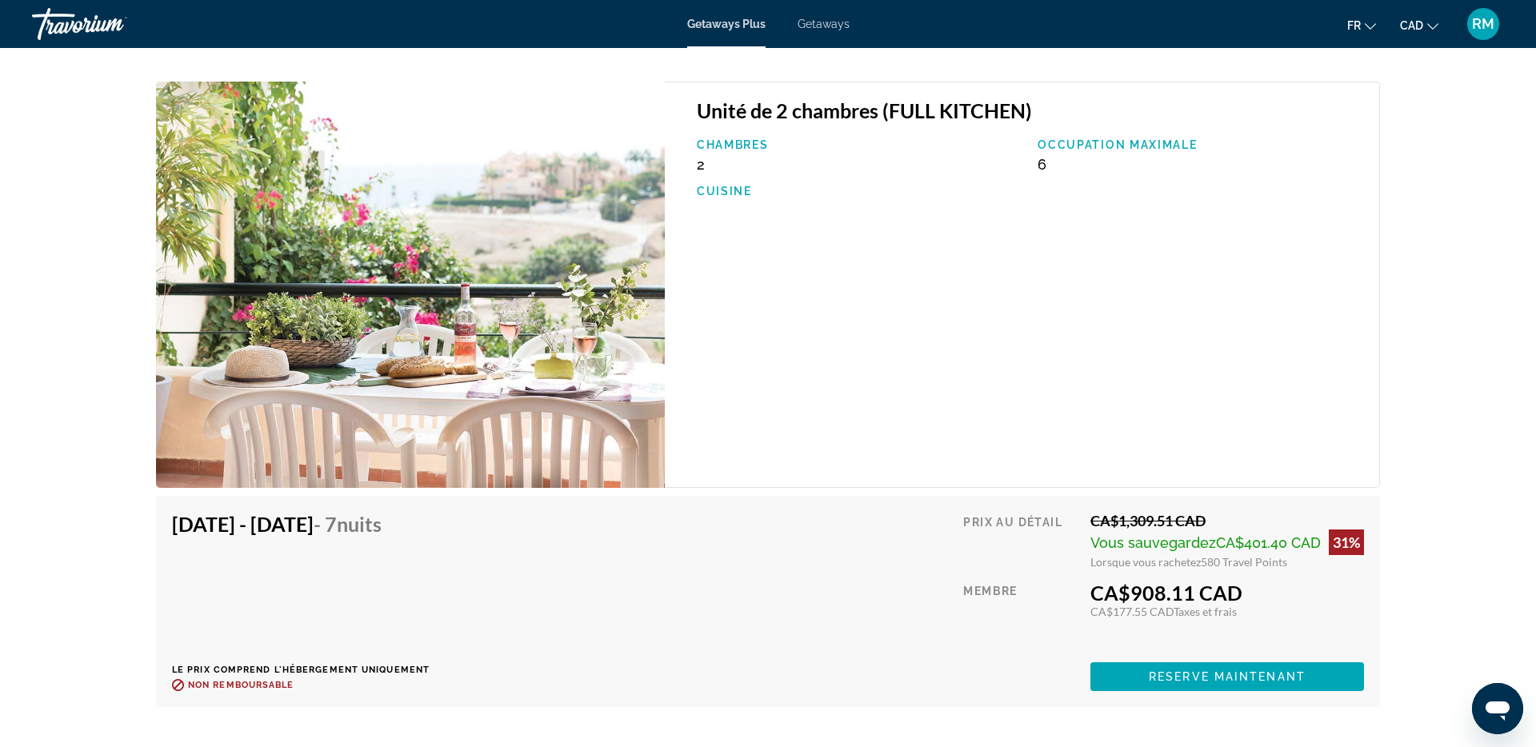
scroll to position [3454, 0]
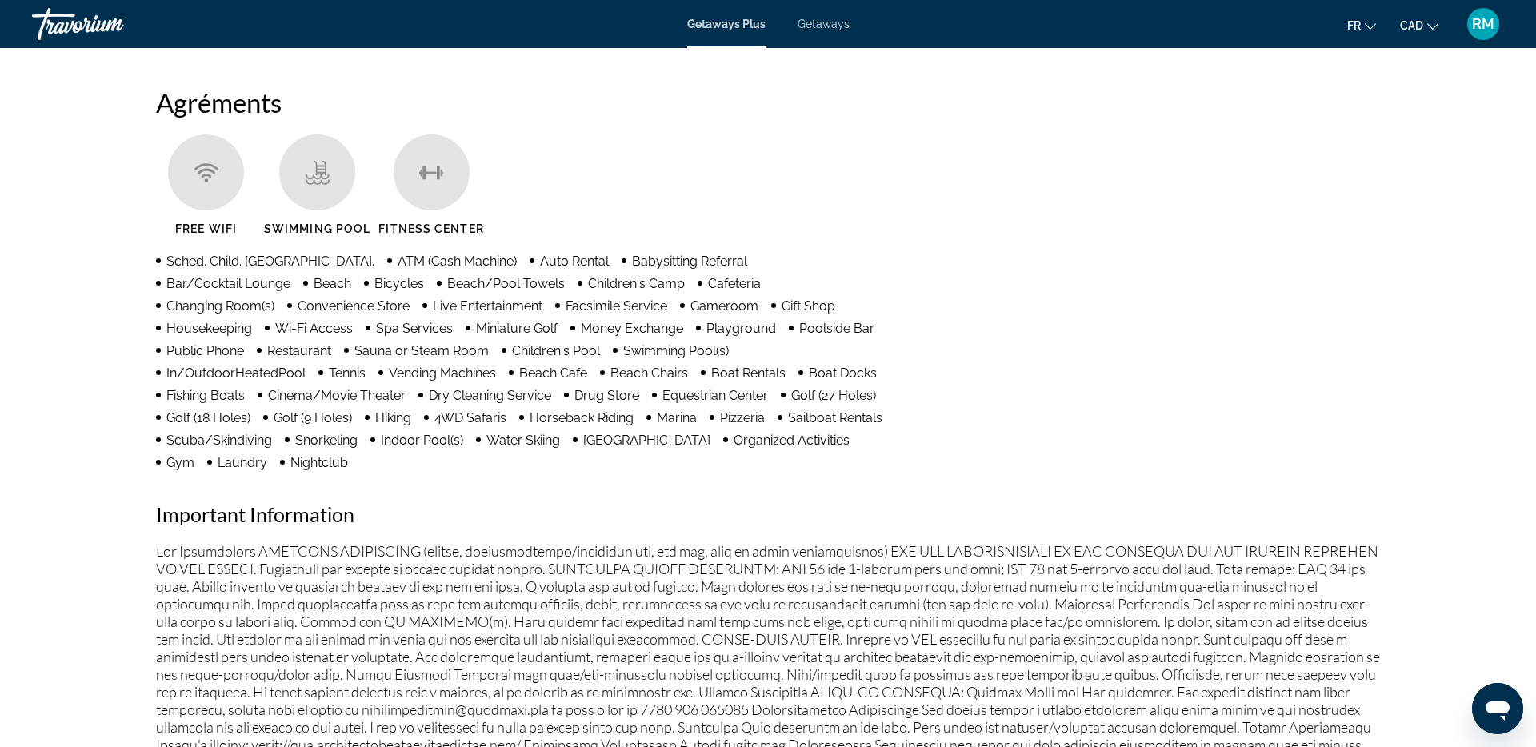
scroll to position [1223, 0]
